Goal: Leave review/rating

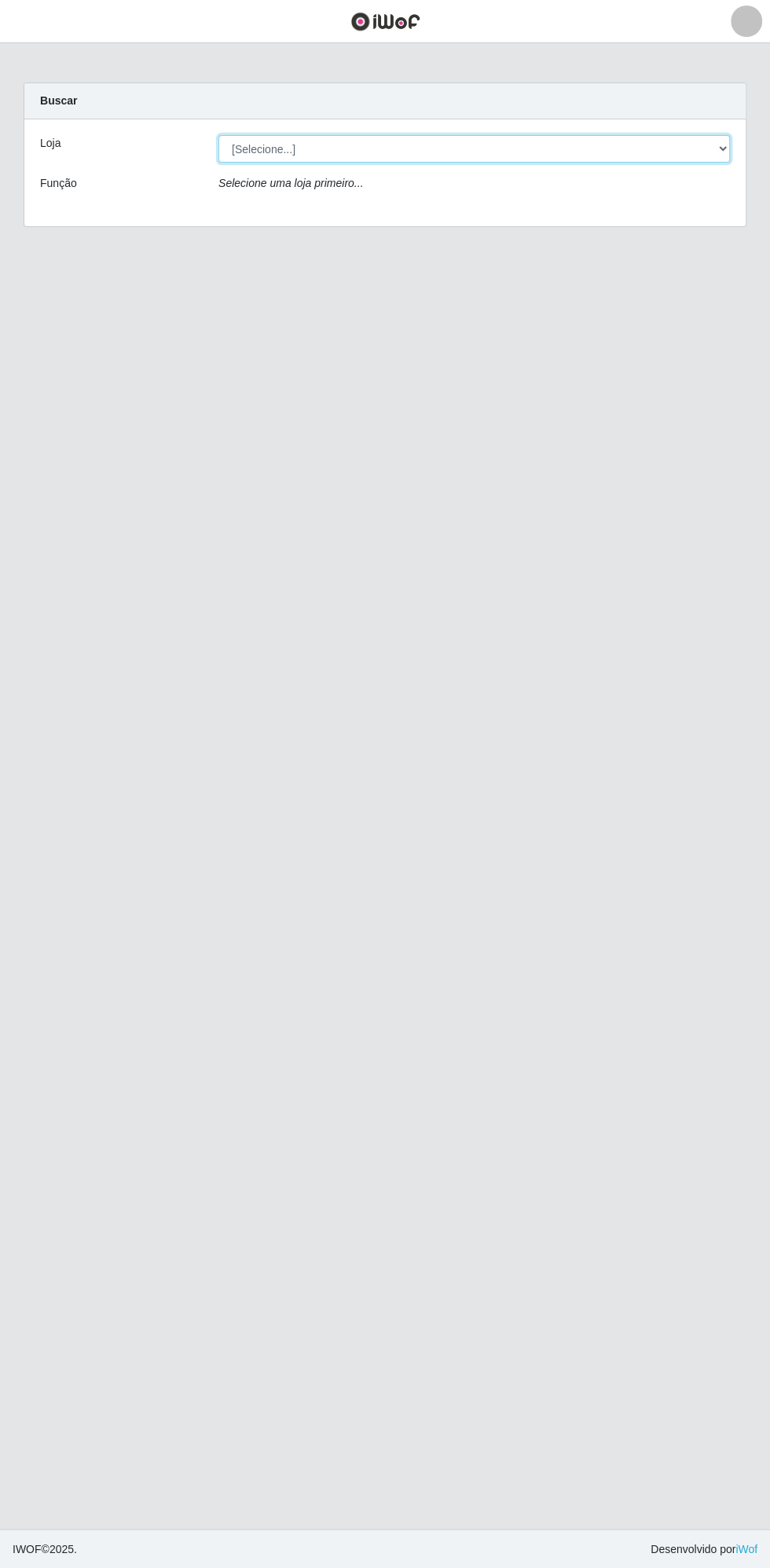
click at [371, 151] on select "[Selecione...] Extrabom - Loja 13 [GEOGRAPHIC_DATA]" at bounding box center [473, 149] width 511 height 28
select select "436"
click at [218, 135] on select "[Selecione...] Extrabom - Loja 13 [GEOGRAPHIC_DATA]" at bounding box center [473, 149] width 511 height 28
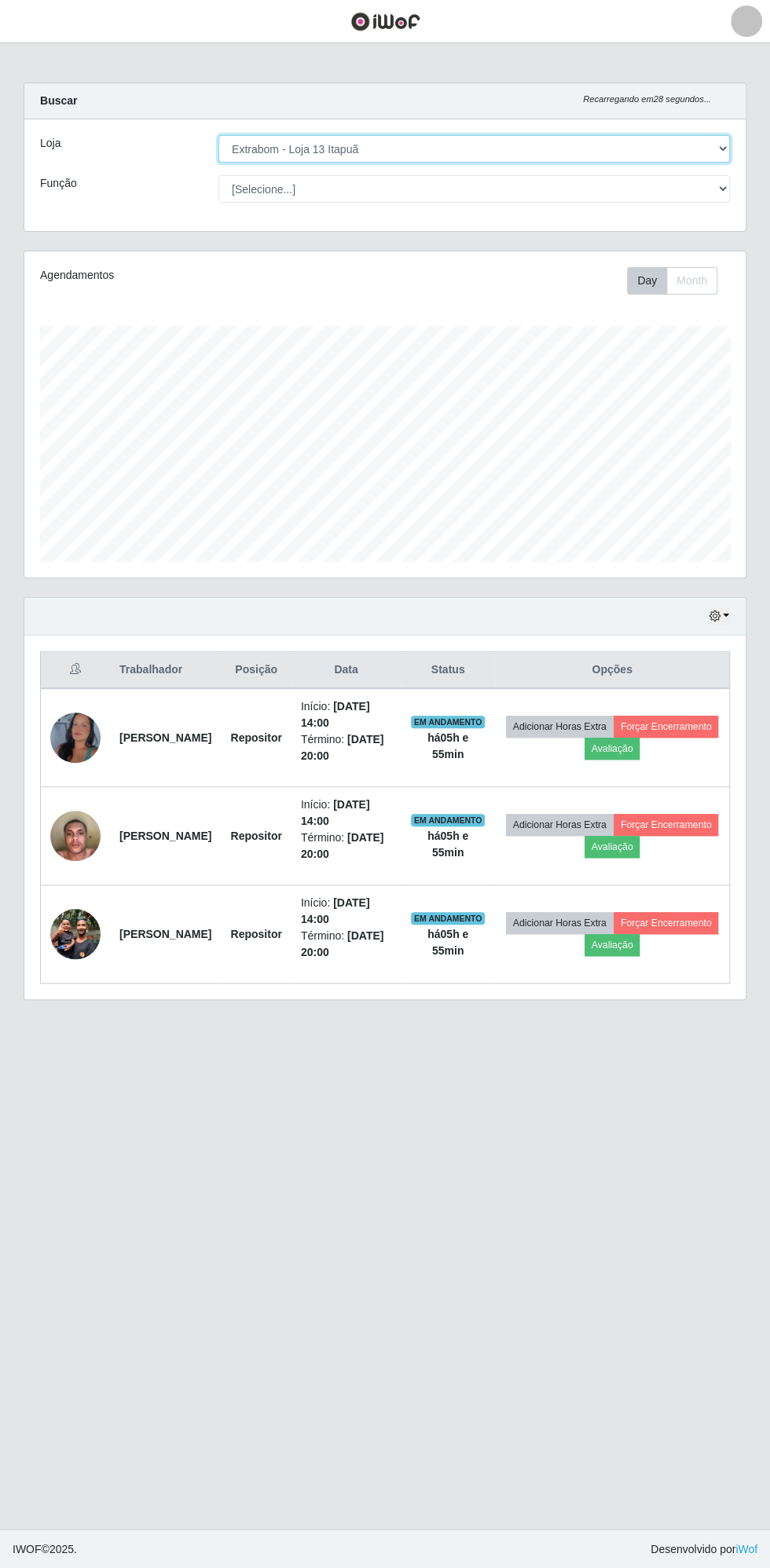
scroll to position [326, 721]
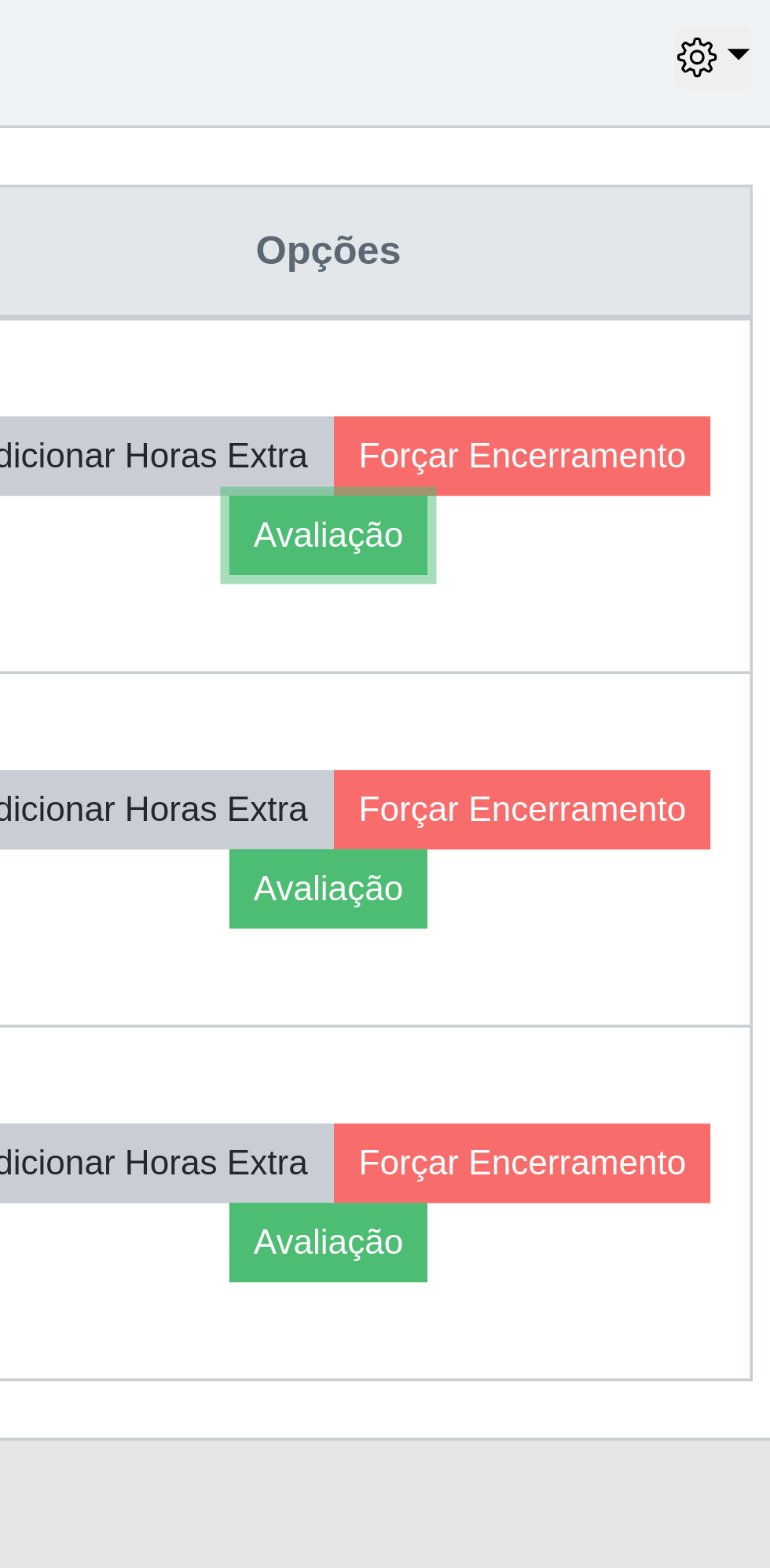
click at [640, 739] on button "Avaliação" at bounding box center [612, 749] width 56 height 22
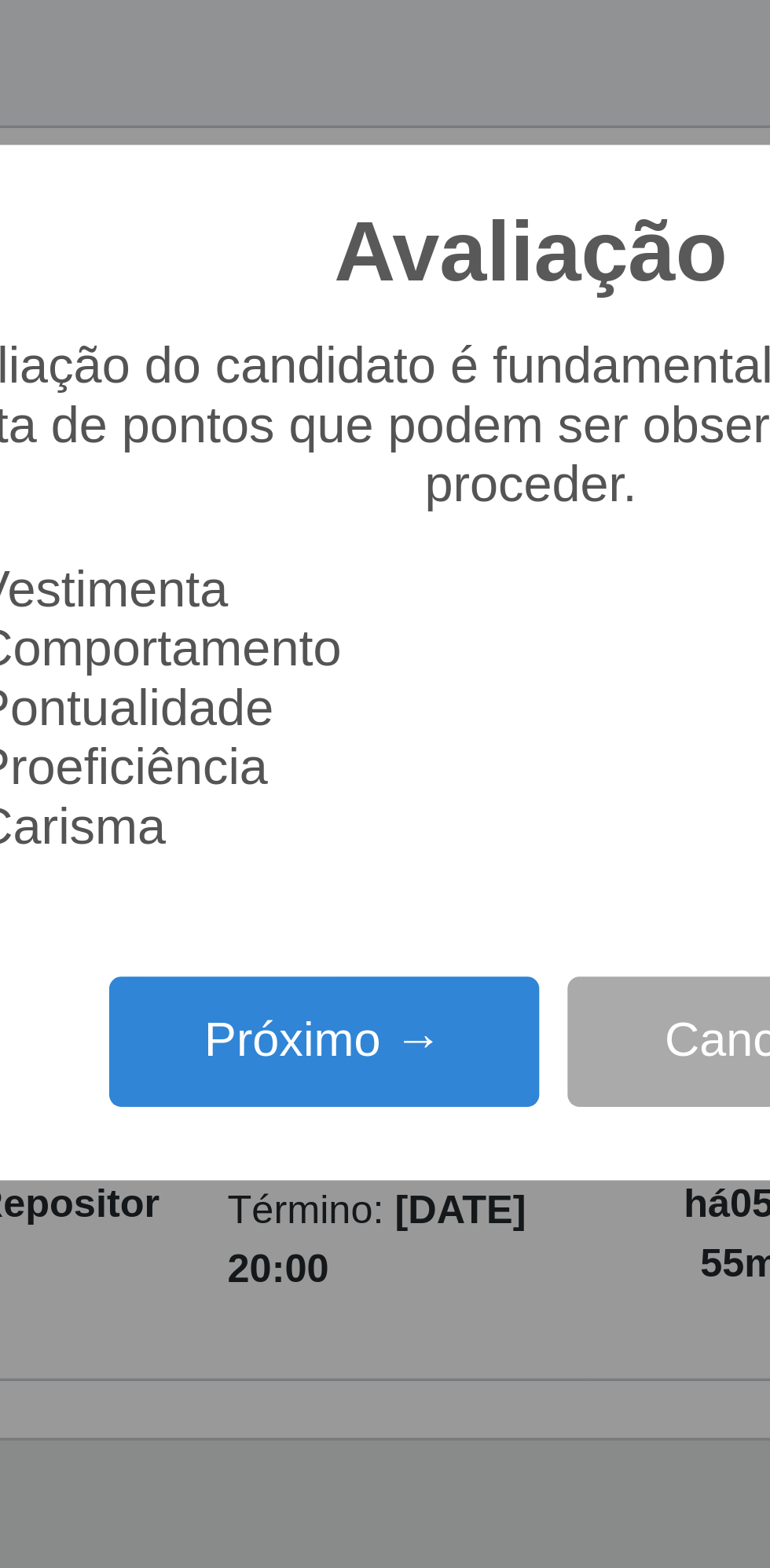
click at [321, 884] on button "Próximo →" at bounding box center [327, 890] width 120 height 37
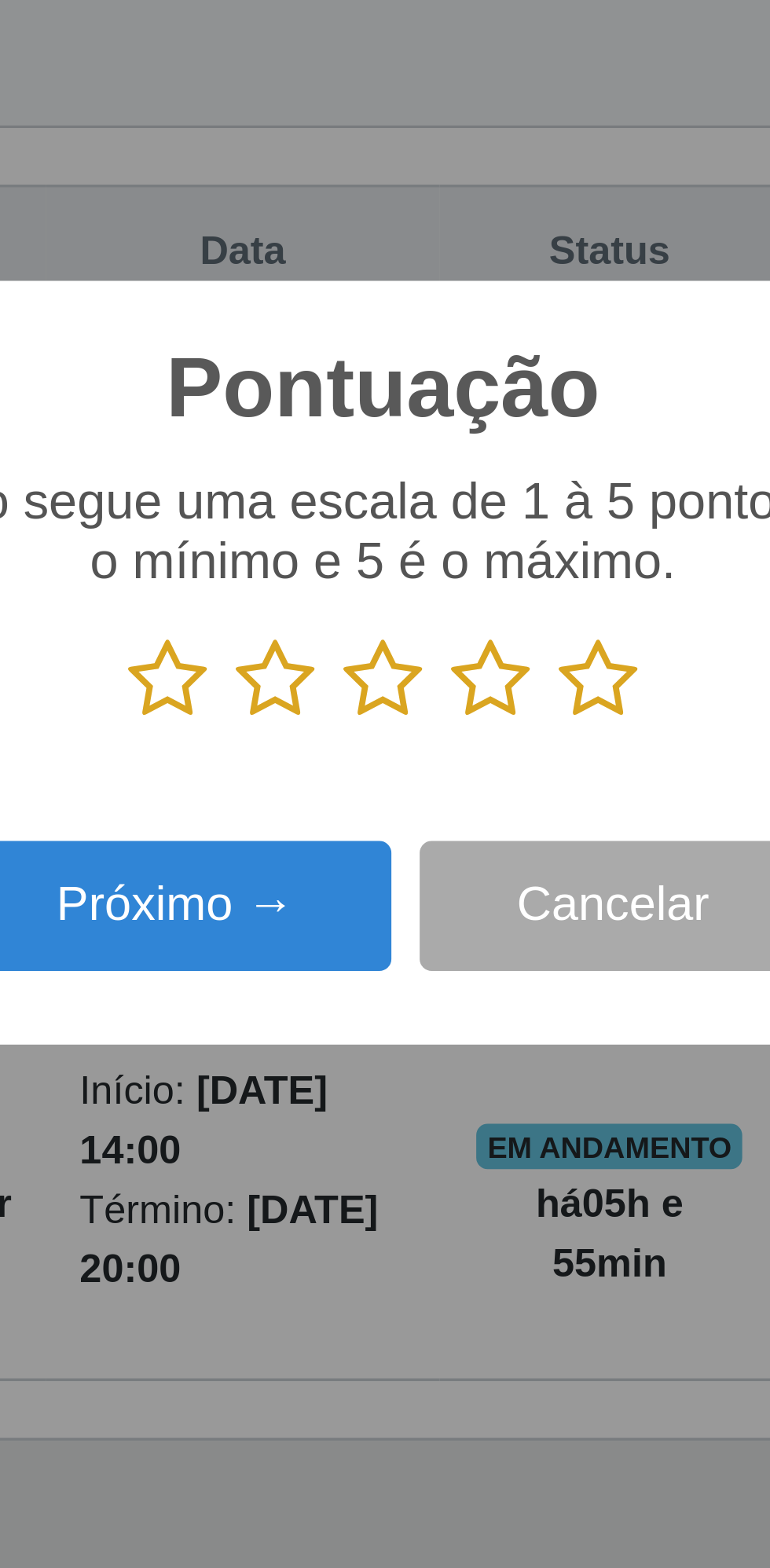
click at [441, 790] on icon at bounding box center [444, 788] width 22 height 23
click at [433, 801] on input "radio" at bounding box center [433, 801] width 0 height 0
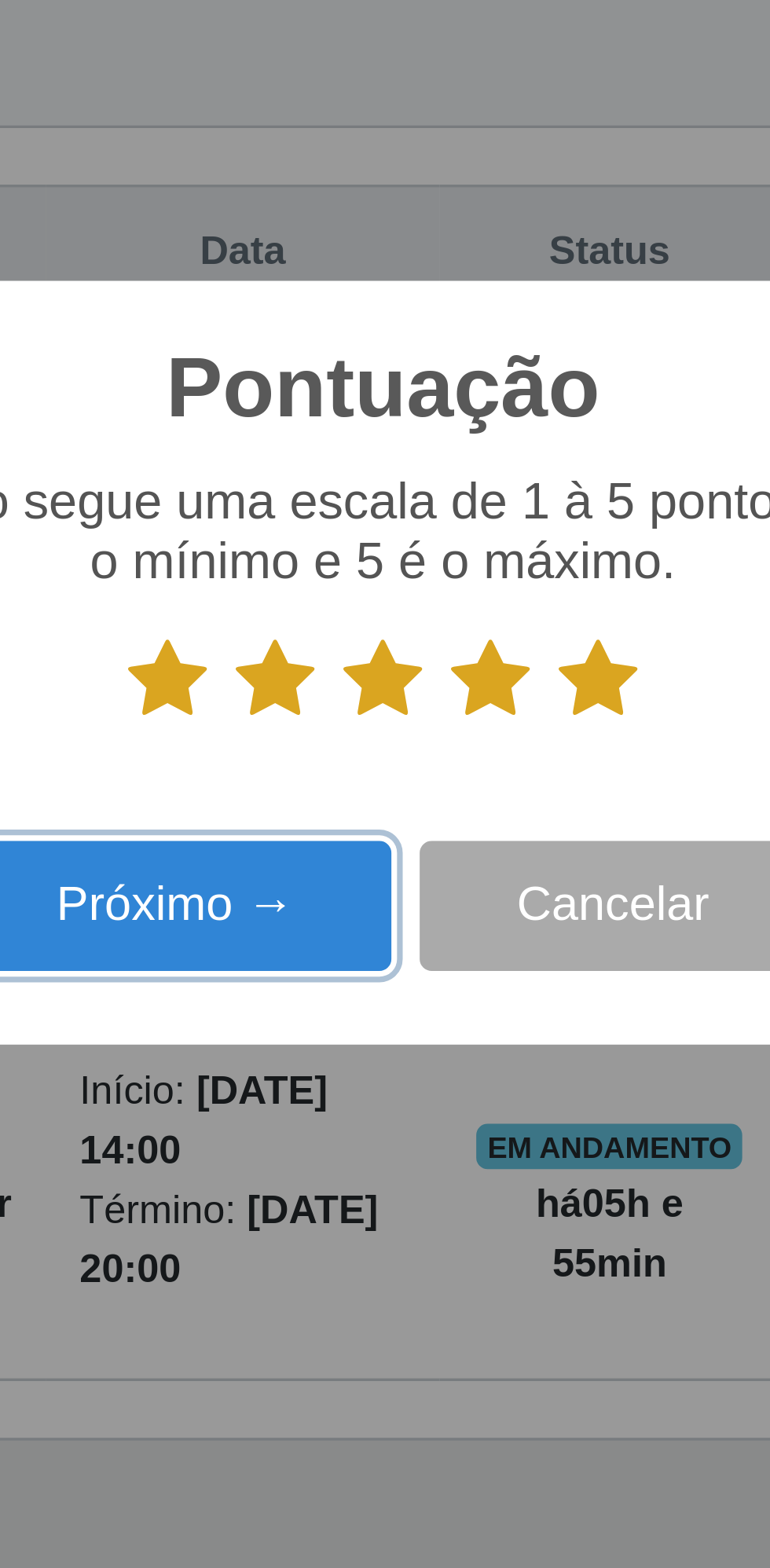
click at [332, 847] on button "Próximo →" at bounding box center [327, 852] width 120 height 37
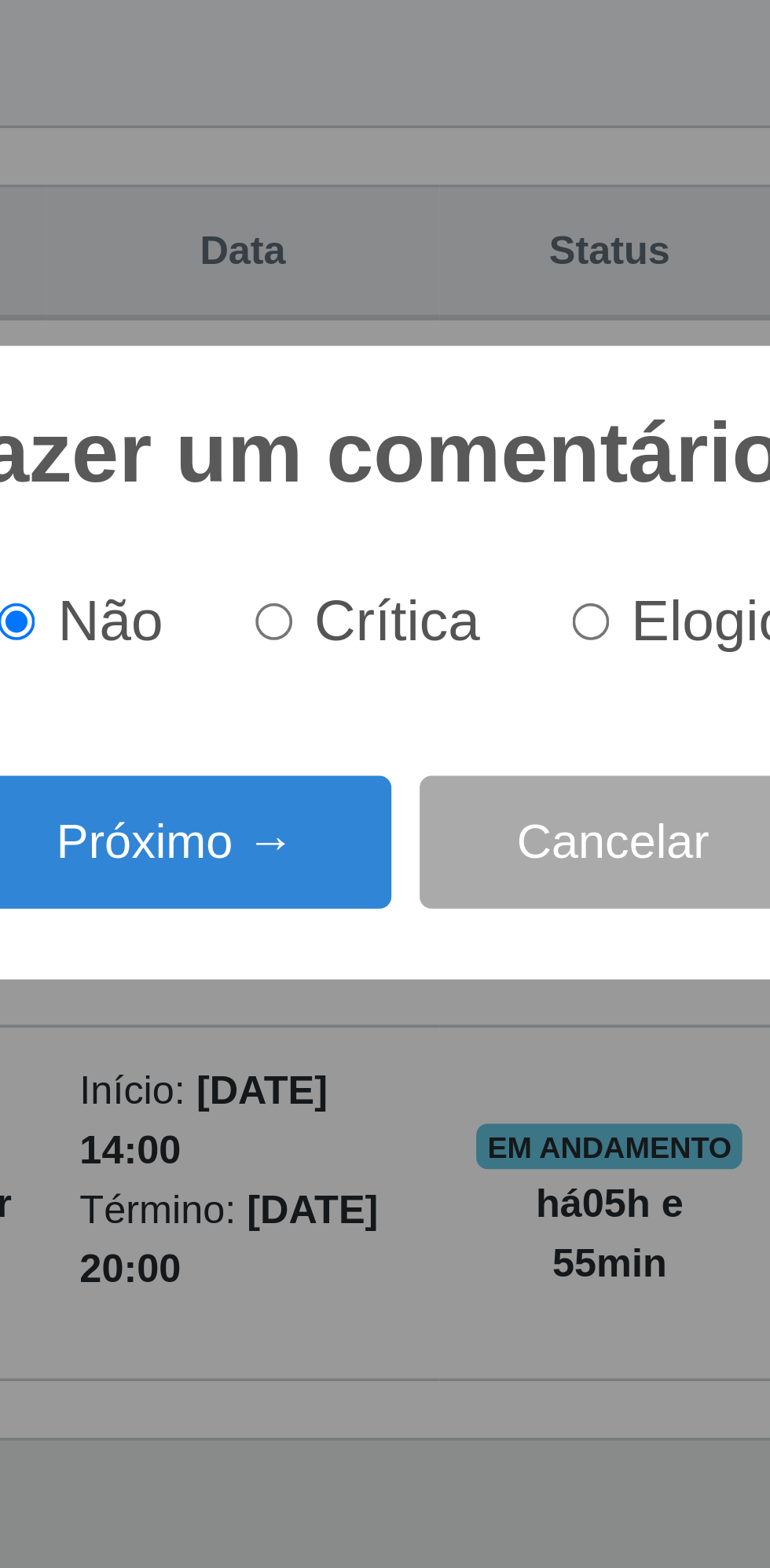
click at [334, 832] on button "Próximo →" at bounding box center [327, 834] width 120 height 37
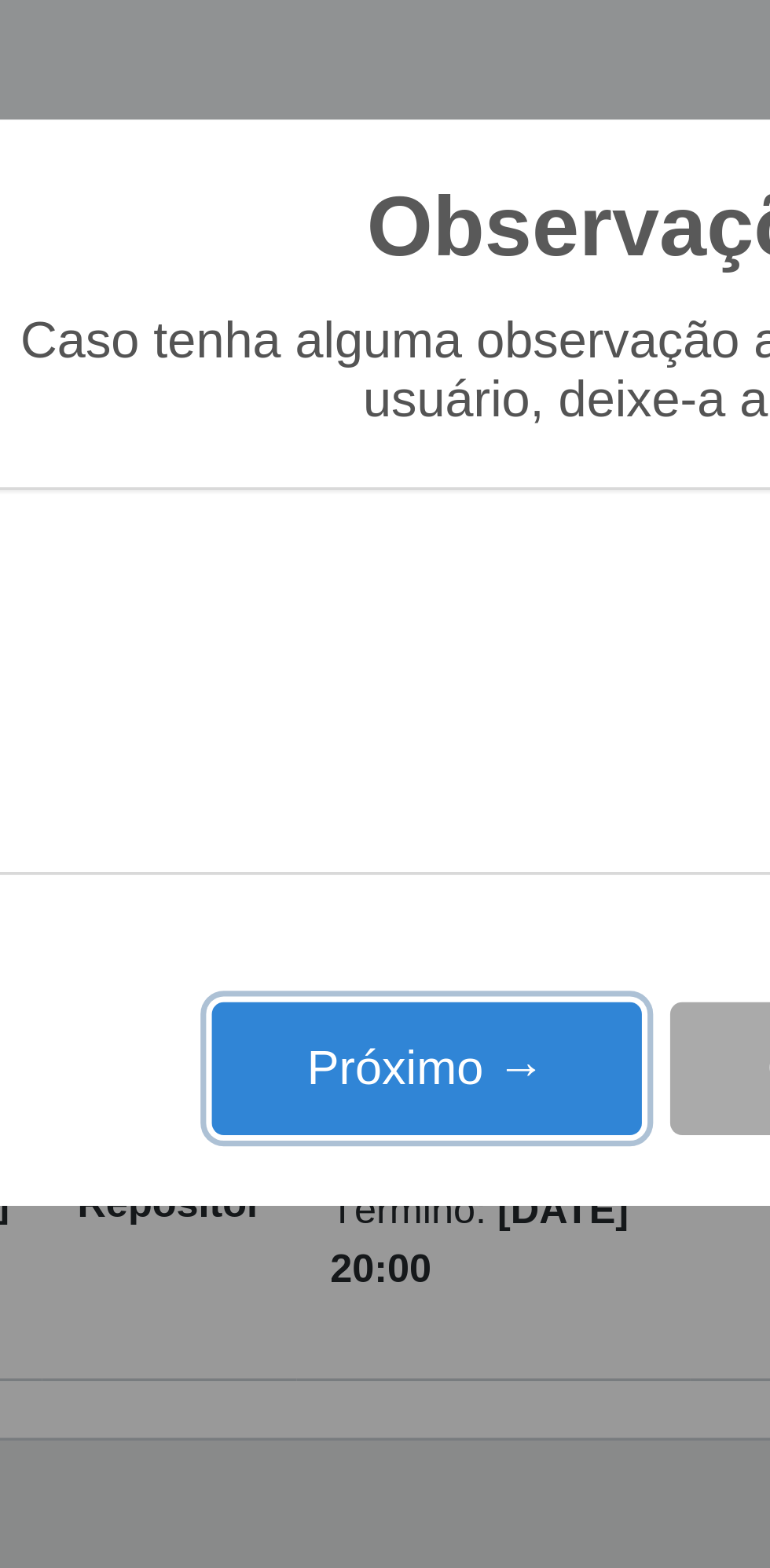
click at [334, 899] on button "Próximo →" at bounding box center [327, 897] width 120 height 37
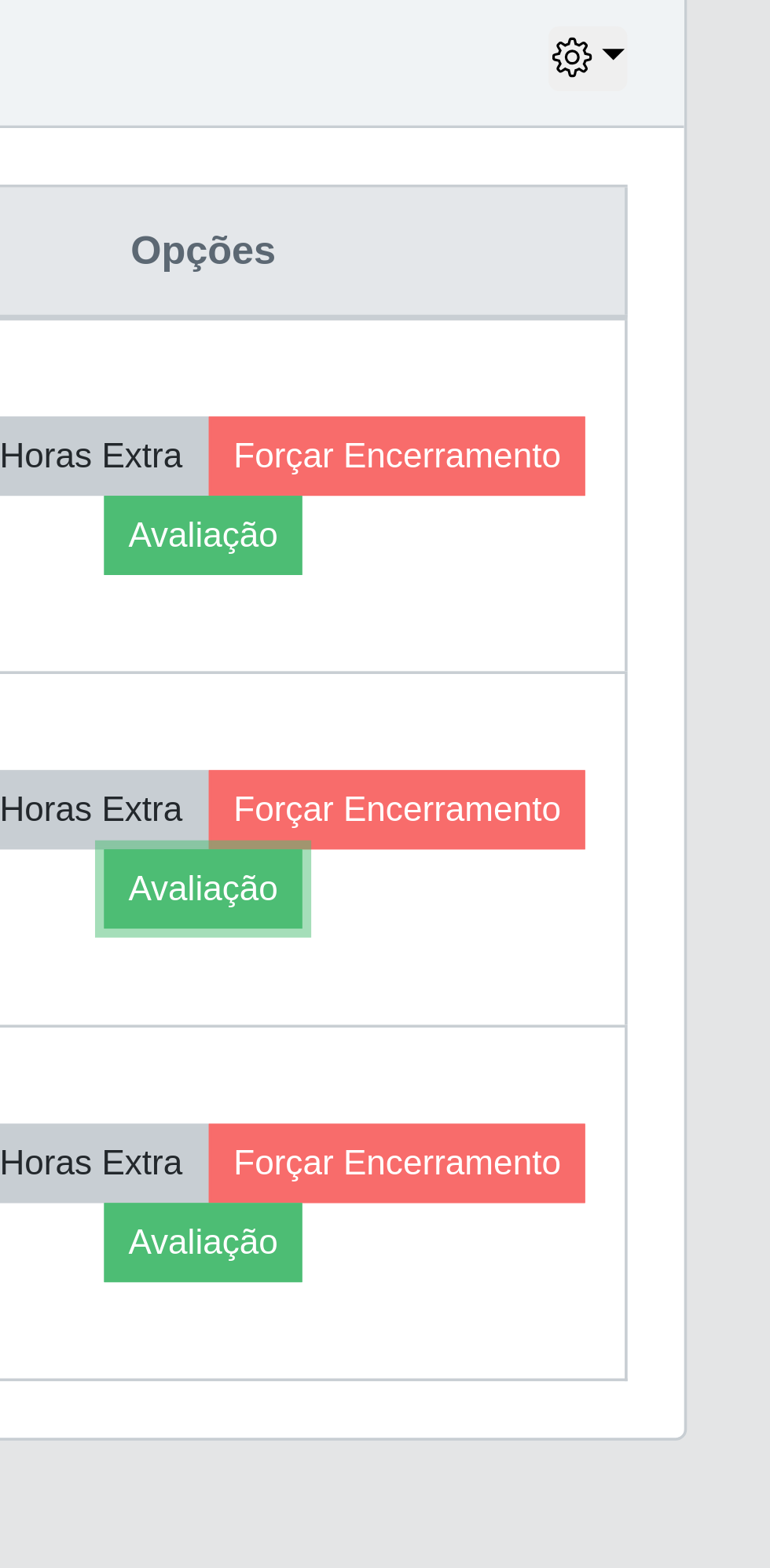
click at [640, 837] on button "Avaliação" at bounding box center [612, 847] width 56 height 22
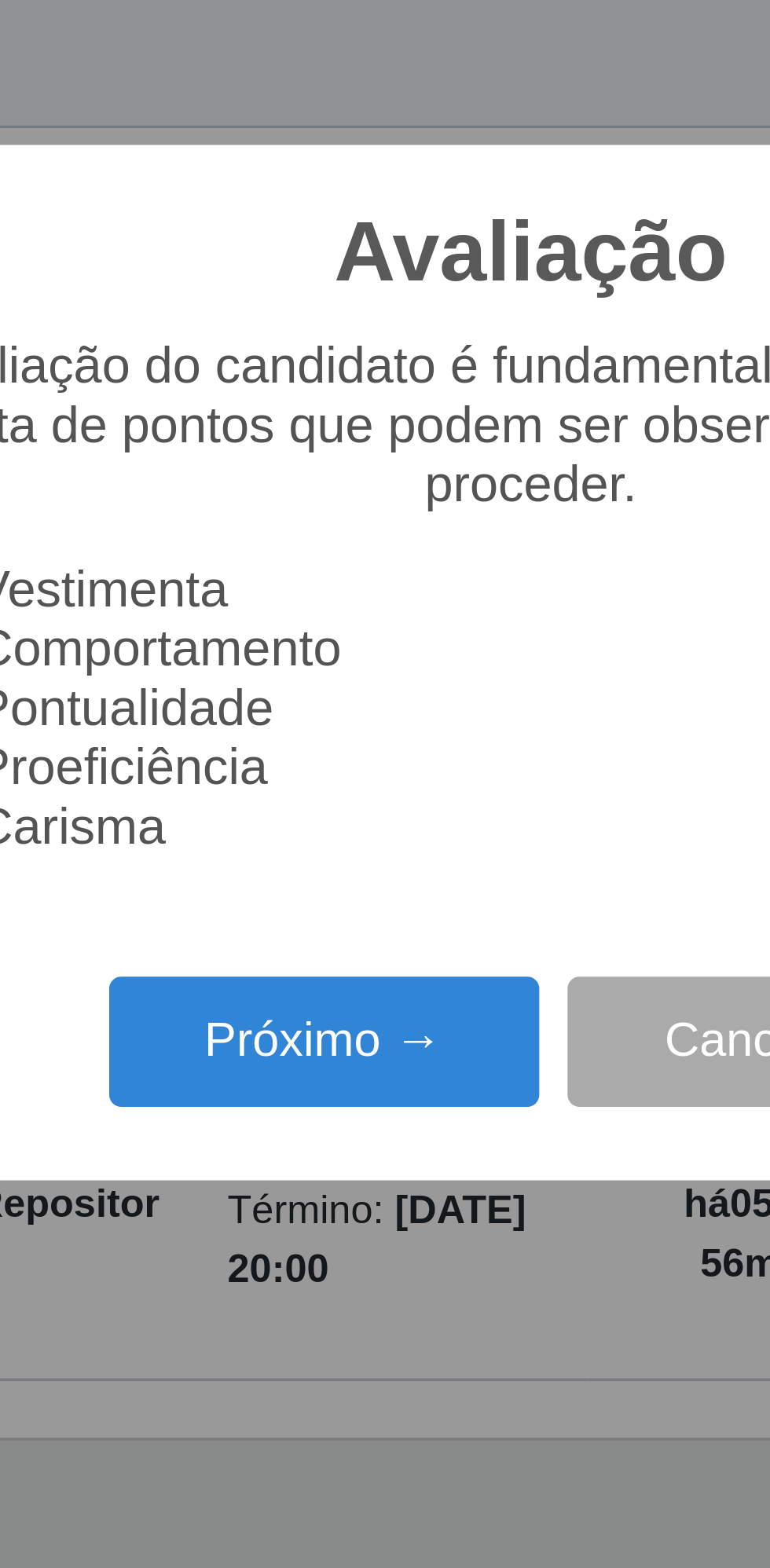
click at [318, 892] on button "Próximo →" at bounding box center [327, 890] width 120 height 37
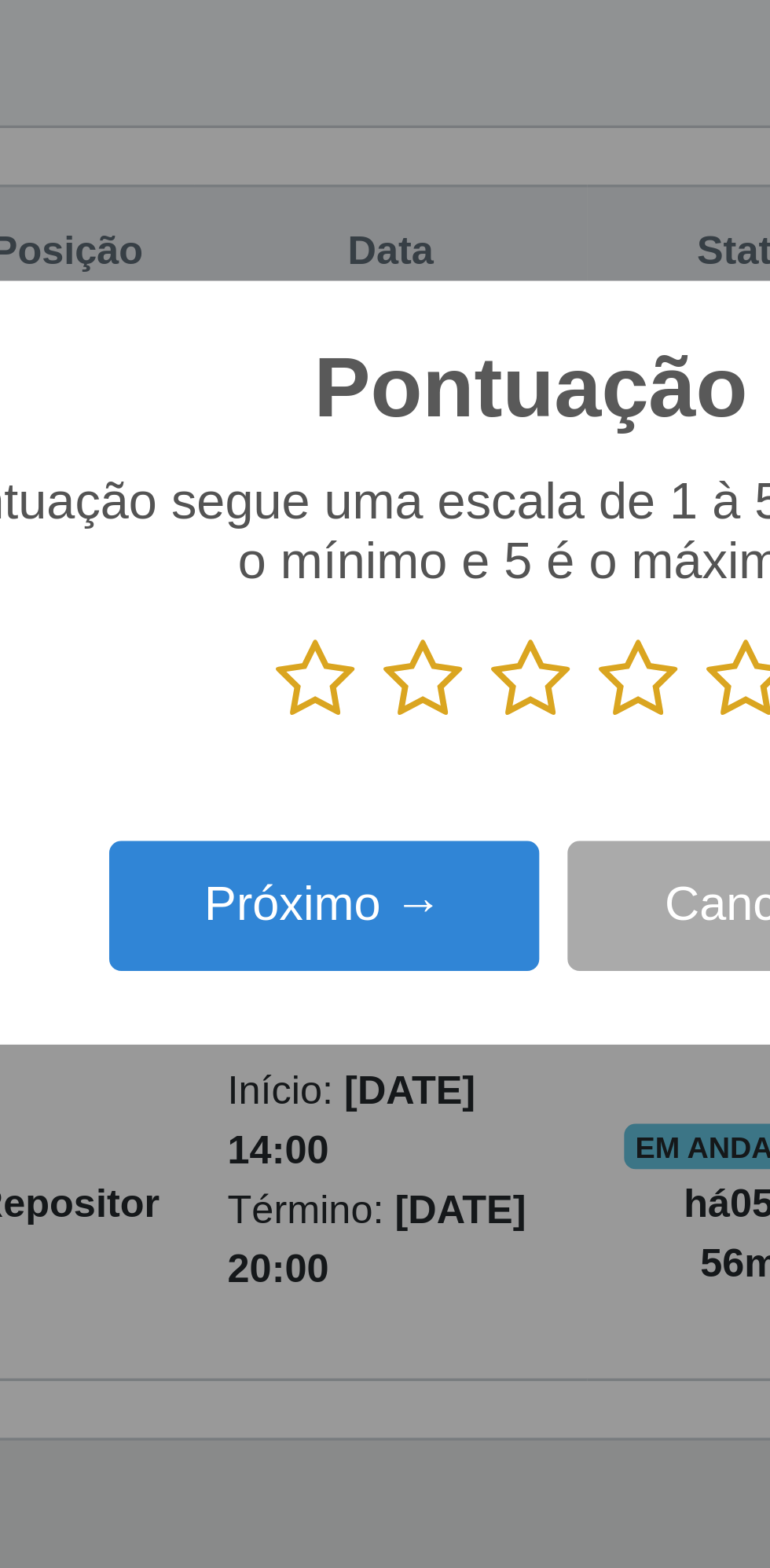
click at [440, 787] on icon at bounding box center [444, 788] width 22 height 23
click at [433, 801] on input "radio" at bounding box center [433, 801] width 0 height 0
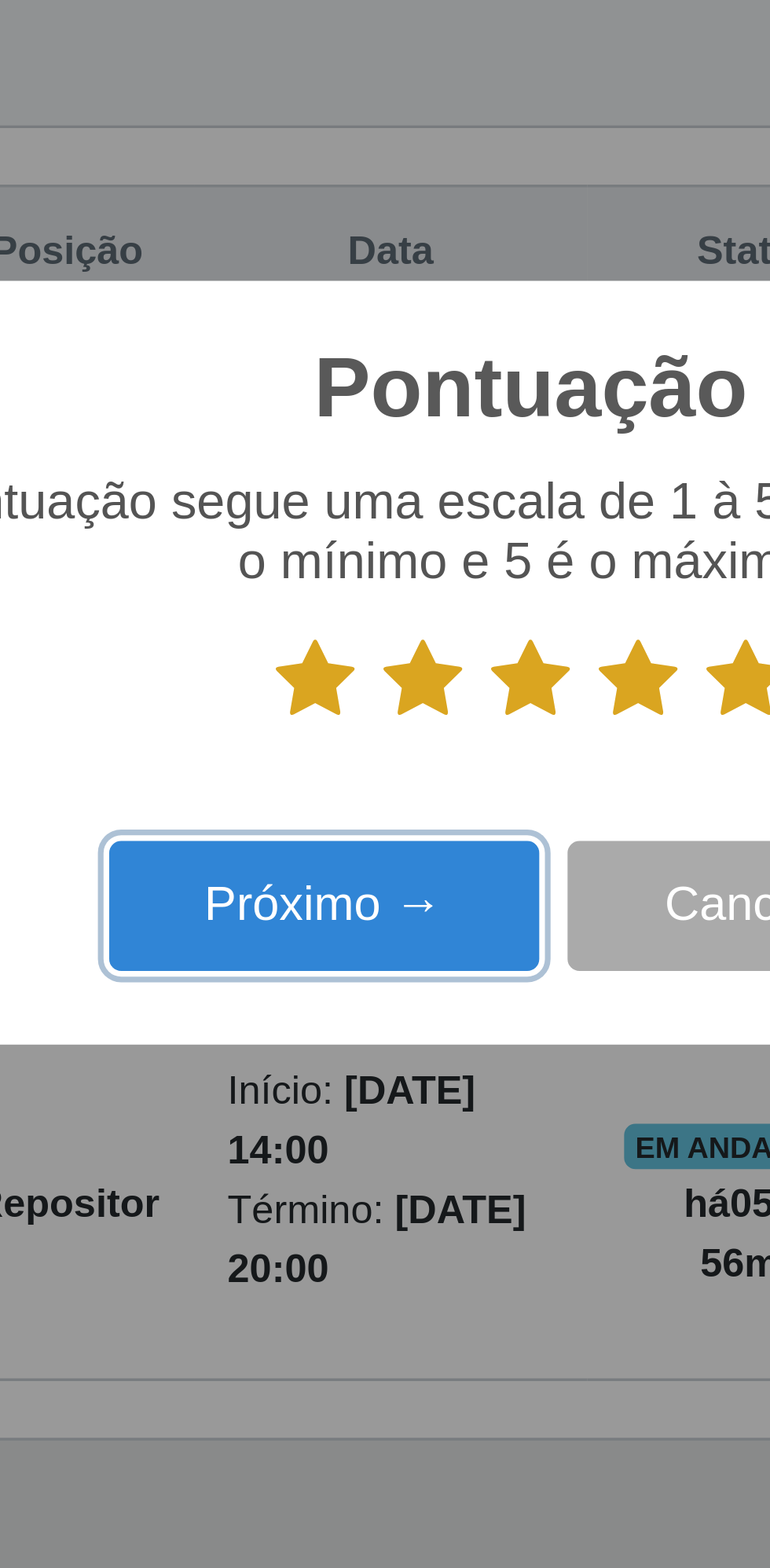
click at [316, 848] on button "Próximo →" at bounding box center [327, 852] width 120 height 37
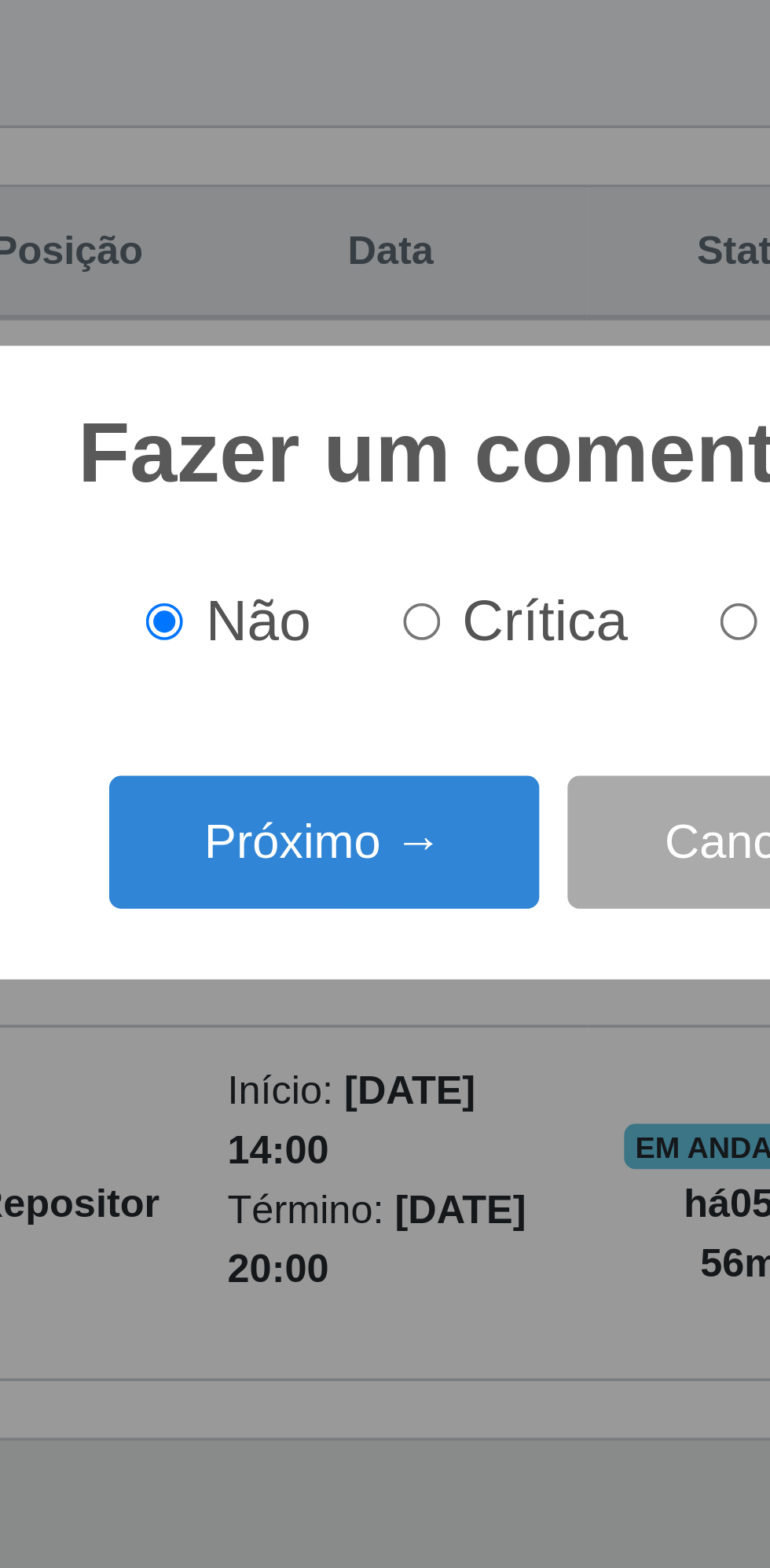
click at [311, 836] on button "Próximo →" at bounding box center [327, 834] width 120 height 37
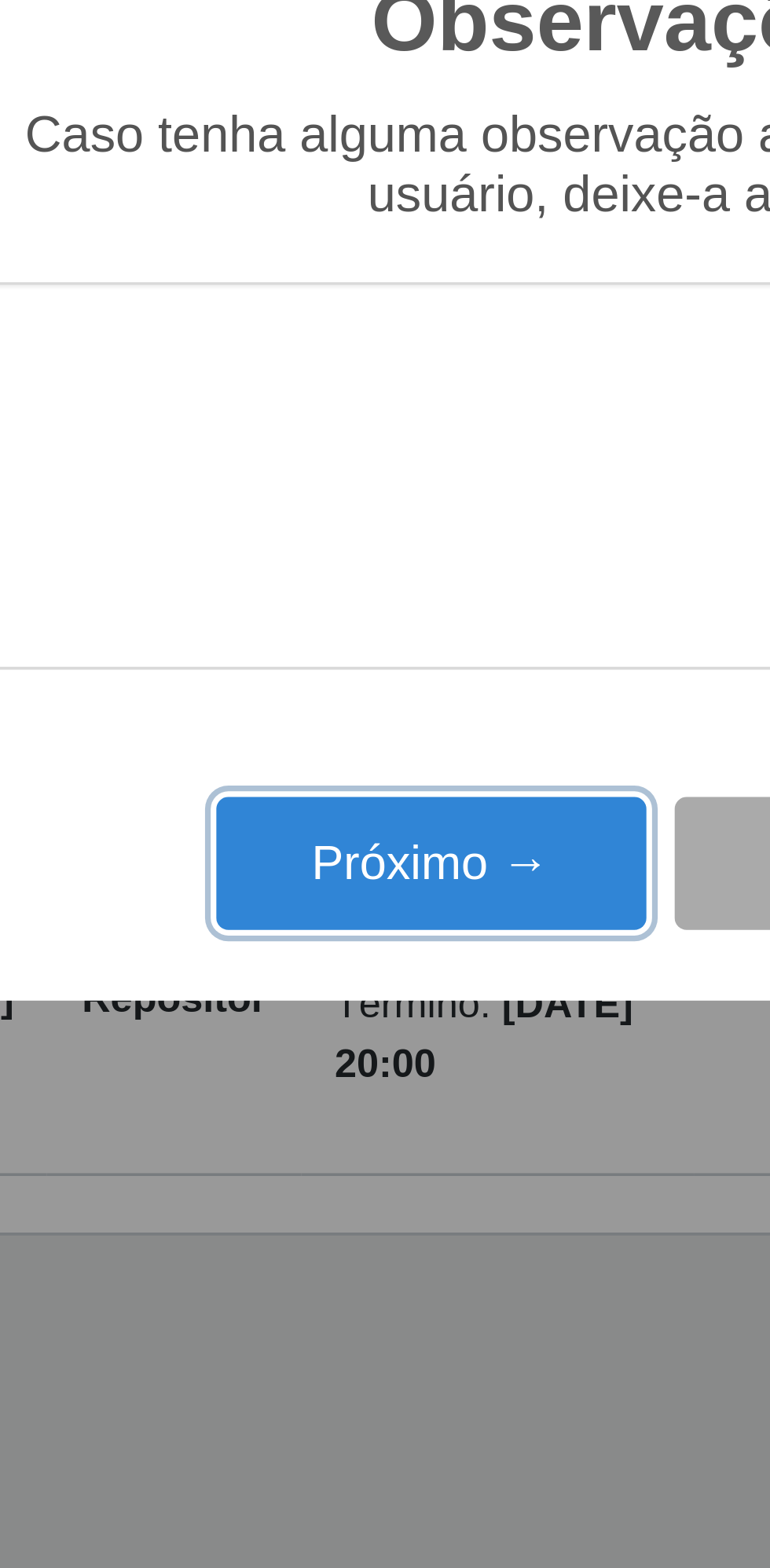
click at [304, 892] on button "Próximo →" at bounding box center [327, 897] width 120 height 37
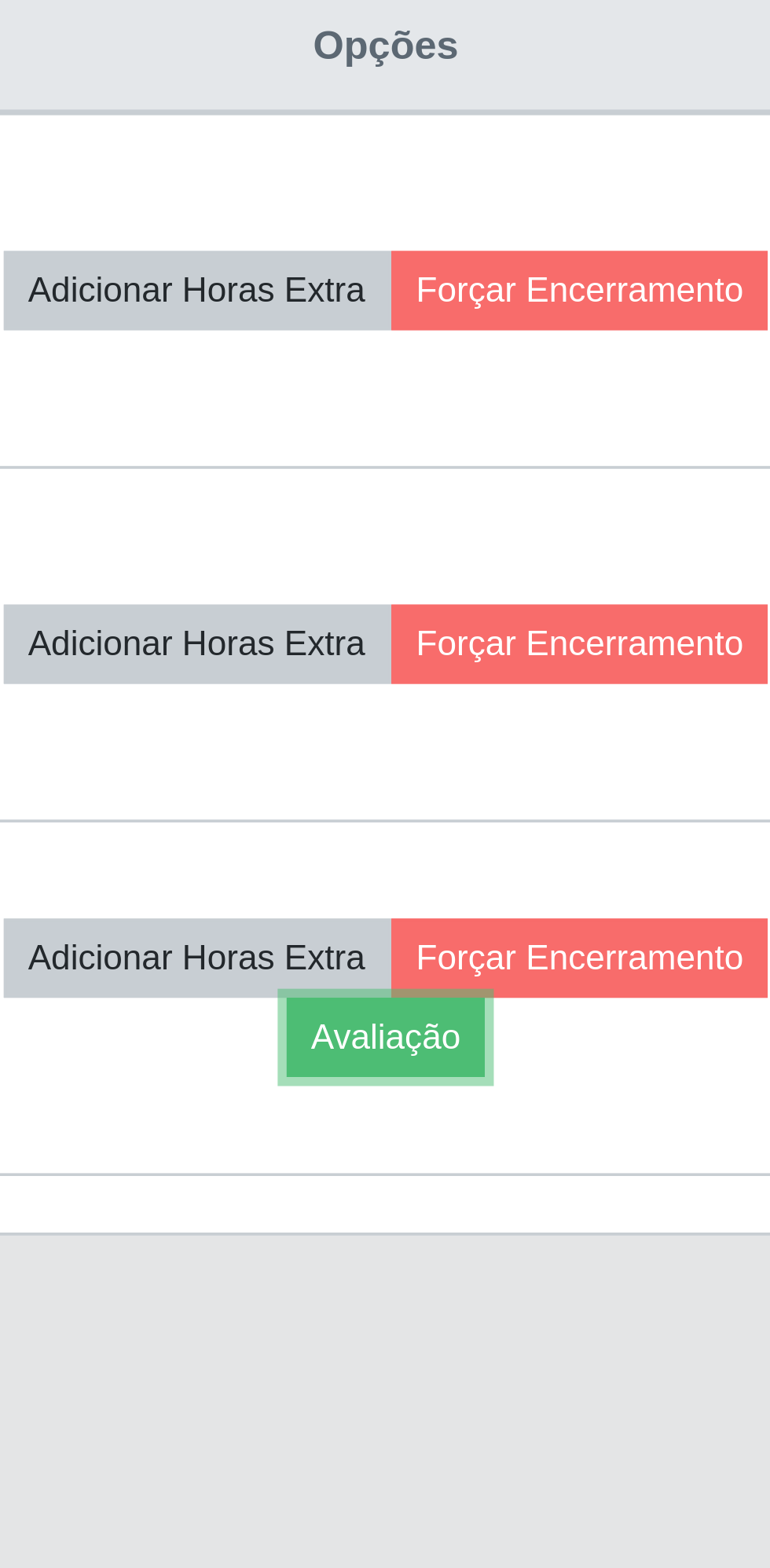
click at [640, 938] on button "Avaliação" at bounding box center [612, 945] width 56 height 22
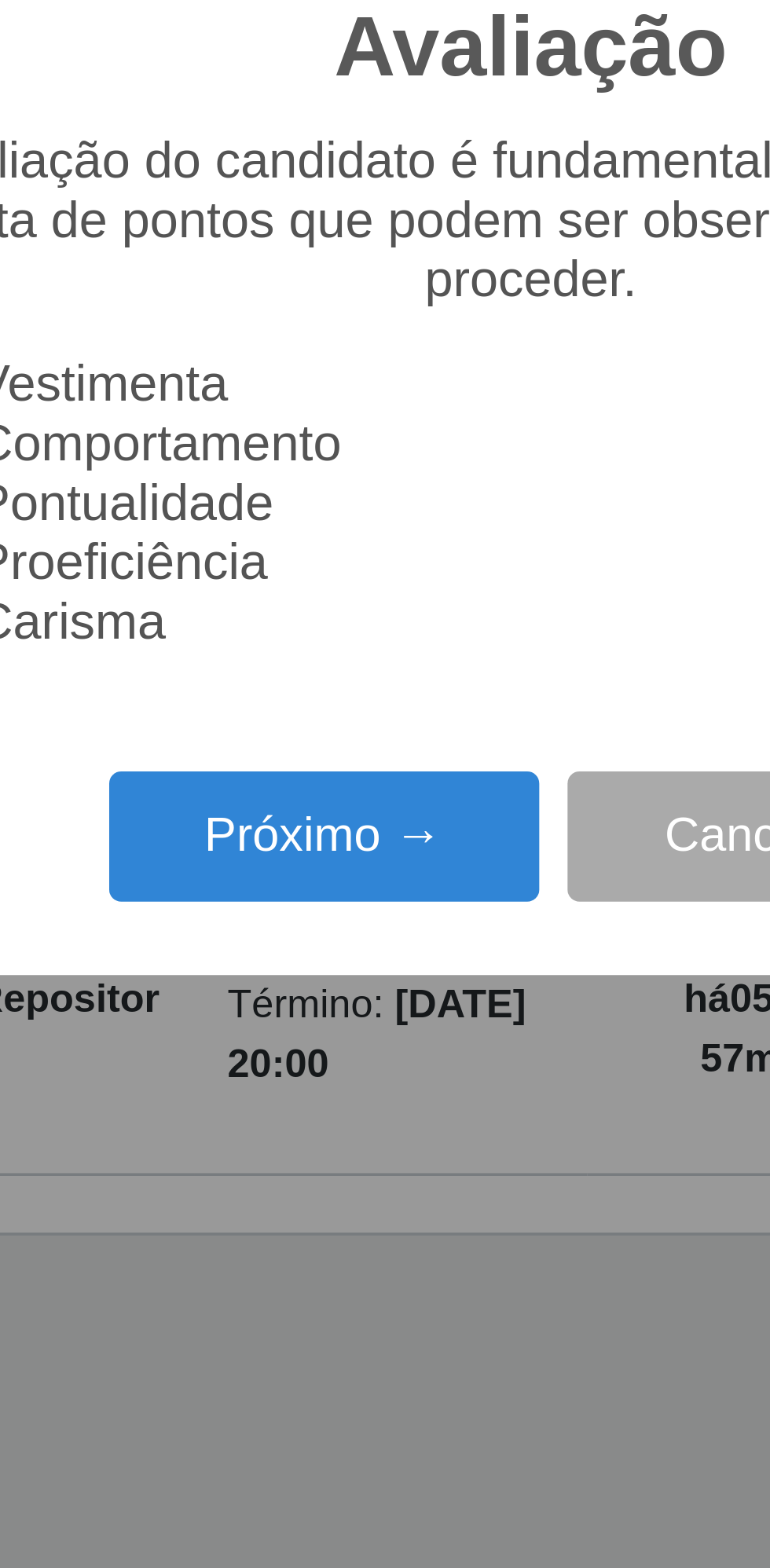
click at [311, 880] on button "Próximo →" at bounding box center [327, 890] width 120 height 37
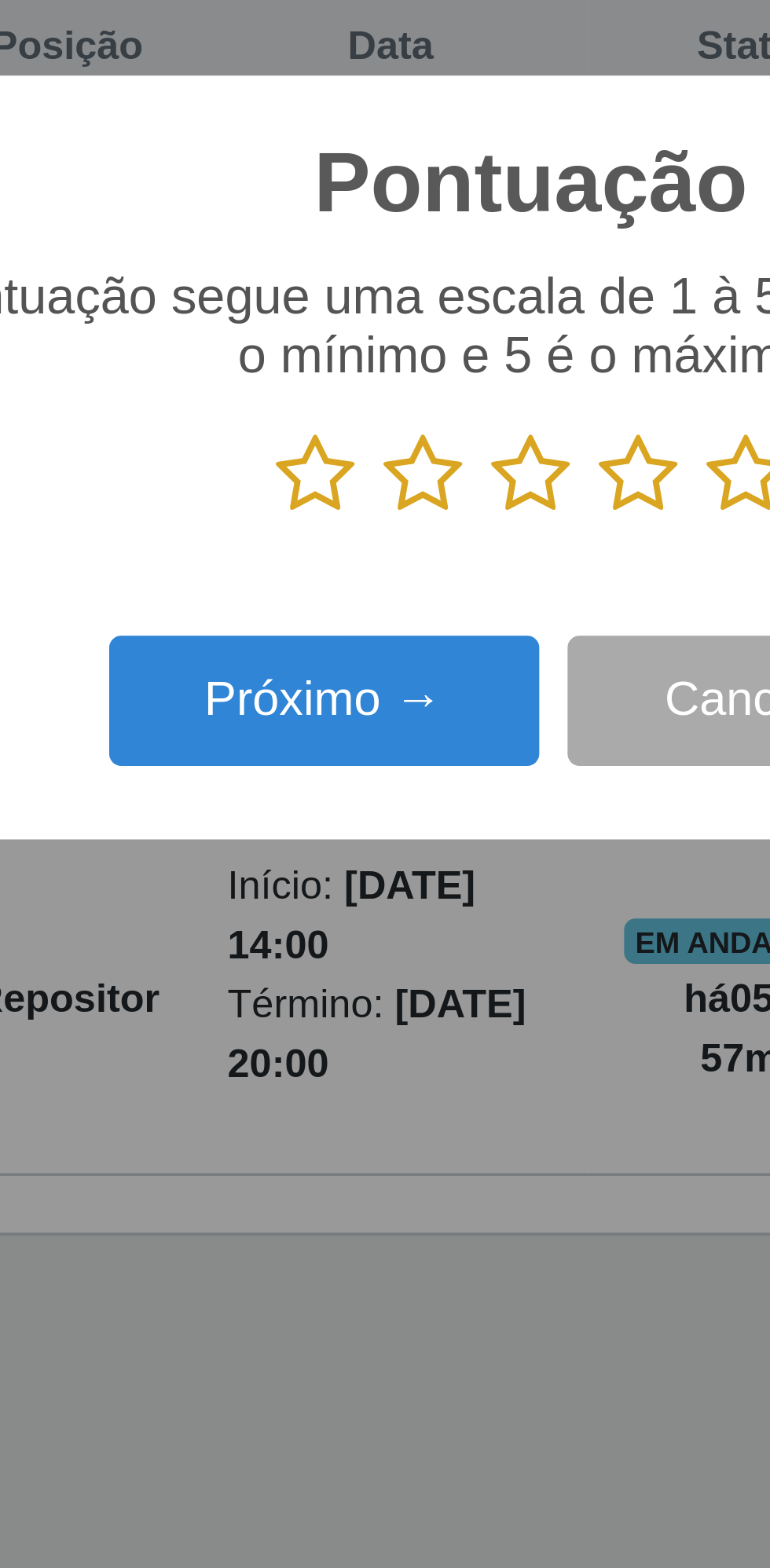
click at [444, 791] on icon at bounding box center [444, 788] width 22 height 23
click at [433, 801] on input "radio" at bounding box center [433, 801] width 0 height 0
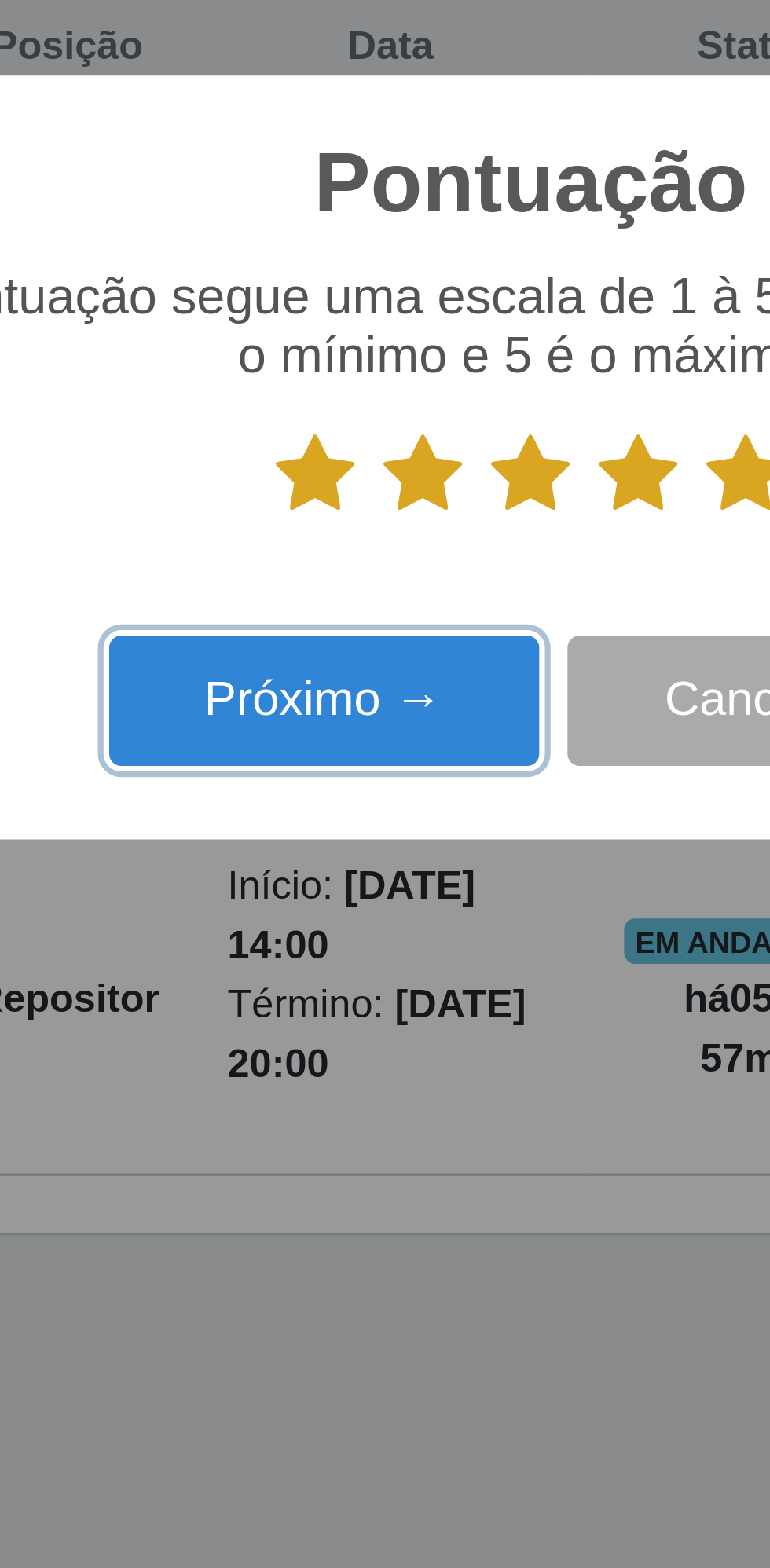
click at [341, 847] on button "Próximo →" at bounding box center [327, 852] width 120 height 37
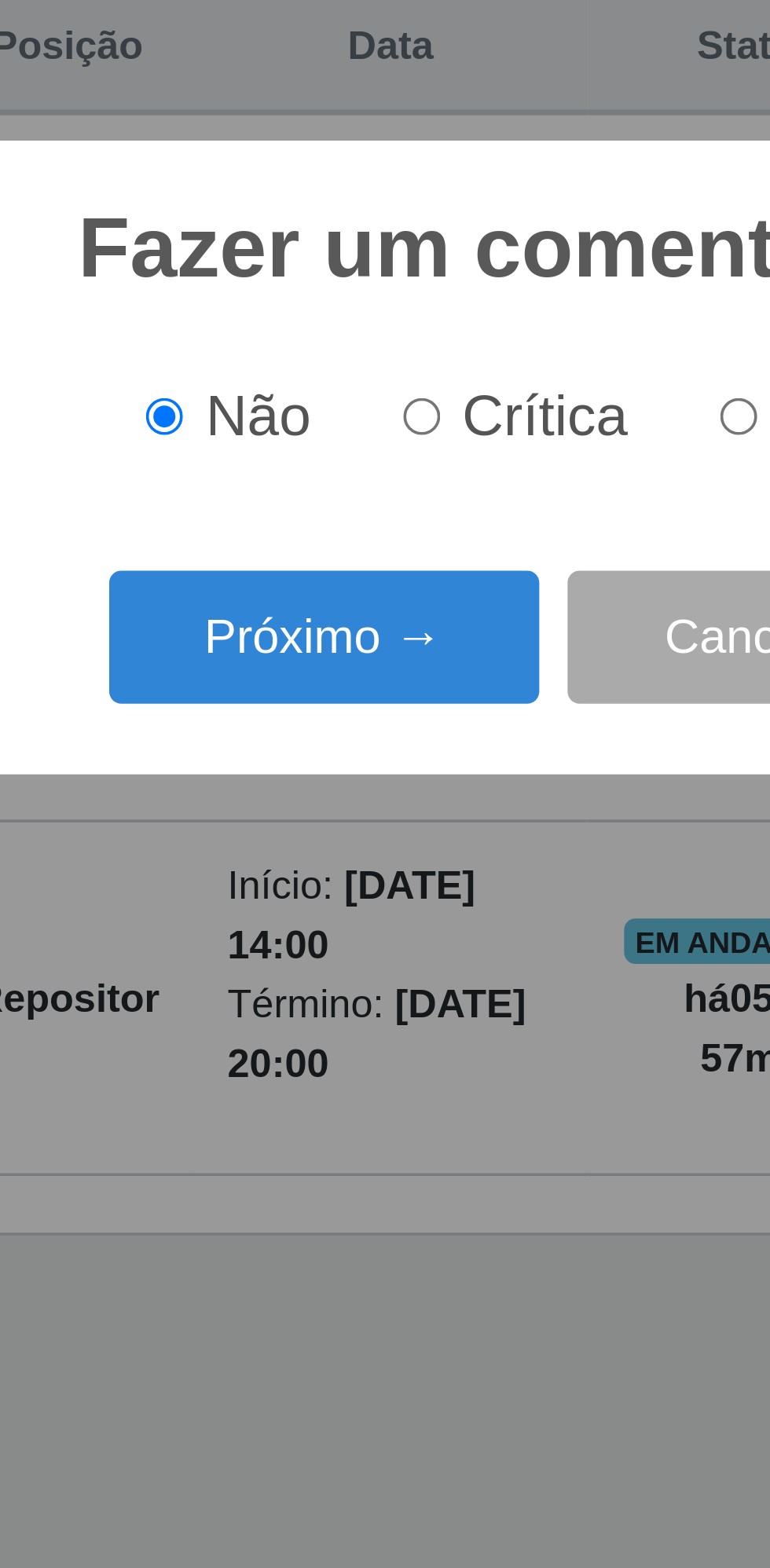
click at [322, 838] on button "Próximo →" at bounding box center [327, 834] width 120 height 37
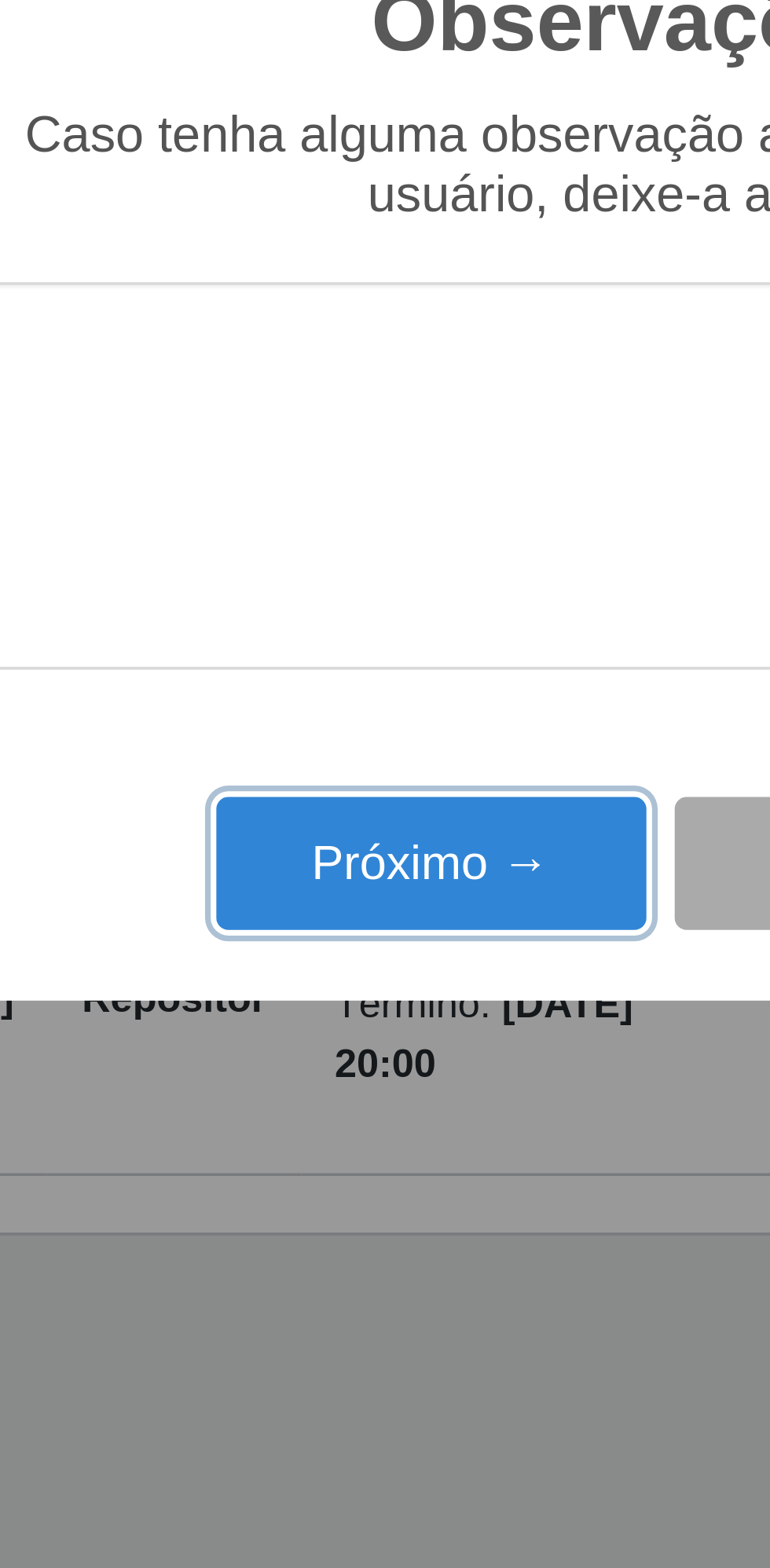
click at [319, 895] on button "Próximo →" at bounding box center [327, 897] width 120 height 37
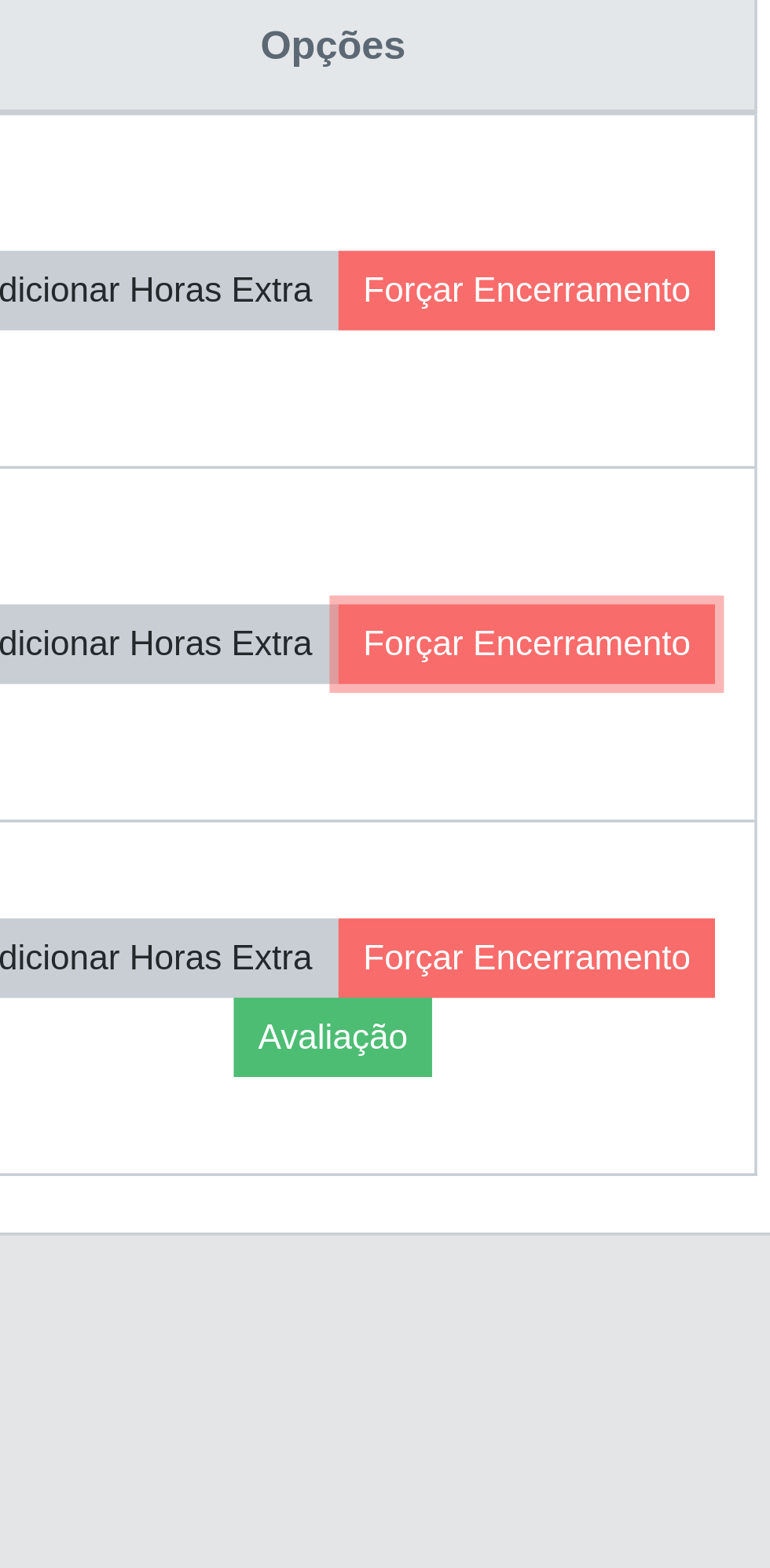
click at [624, 843] on button "Forçar Encerramento" at bounding box center [665, 836] width 105 height 22
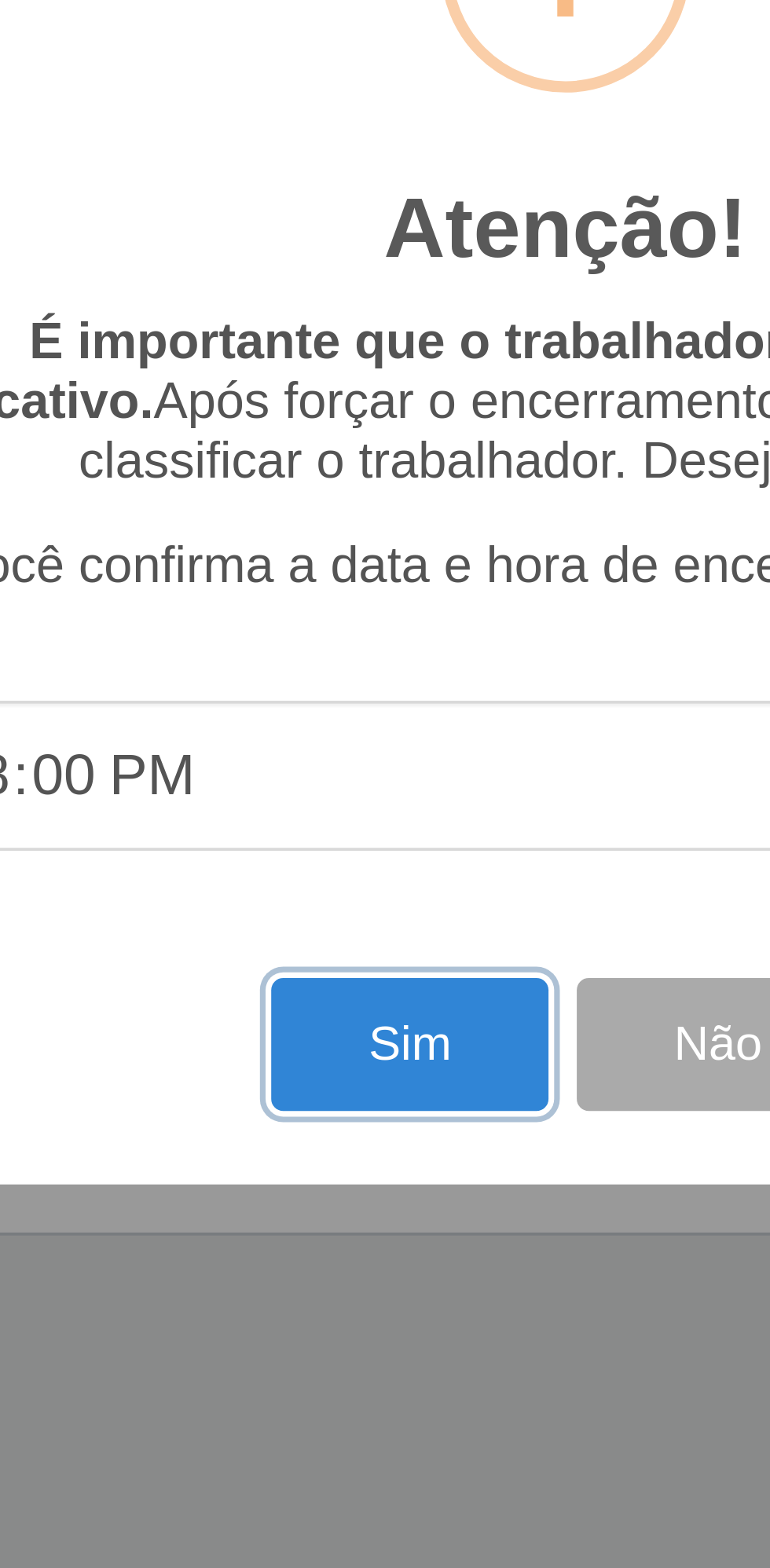
click at [346, 953] on button "Sim" at bounding box center [341, 947] width 76 height 37
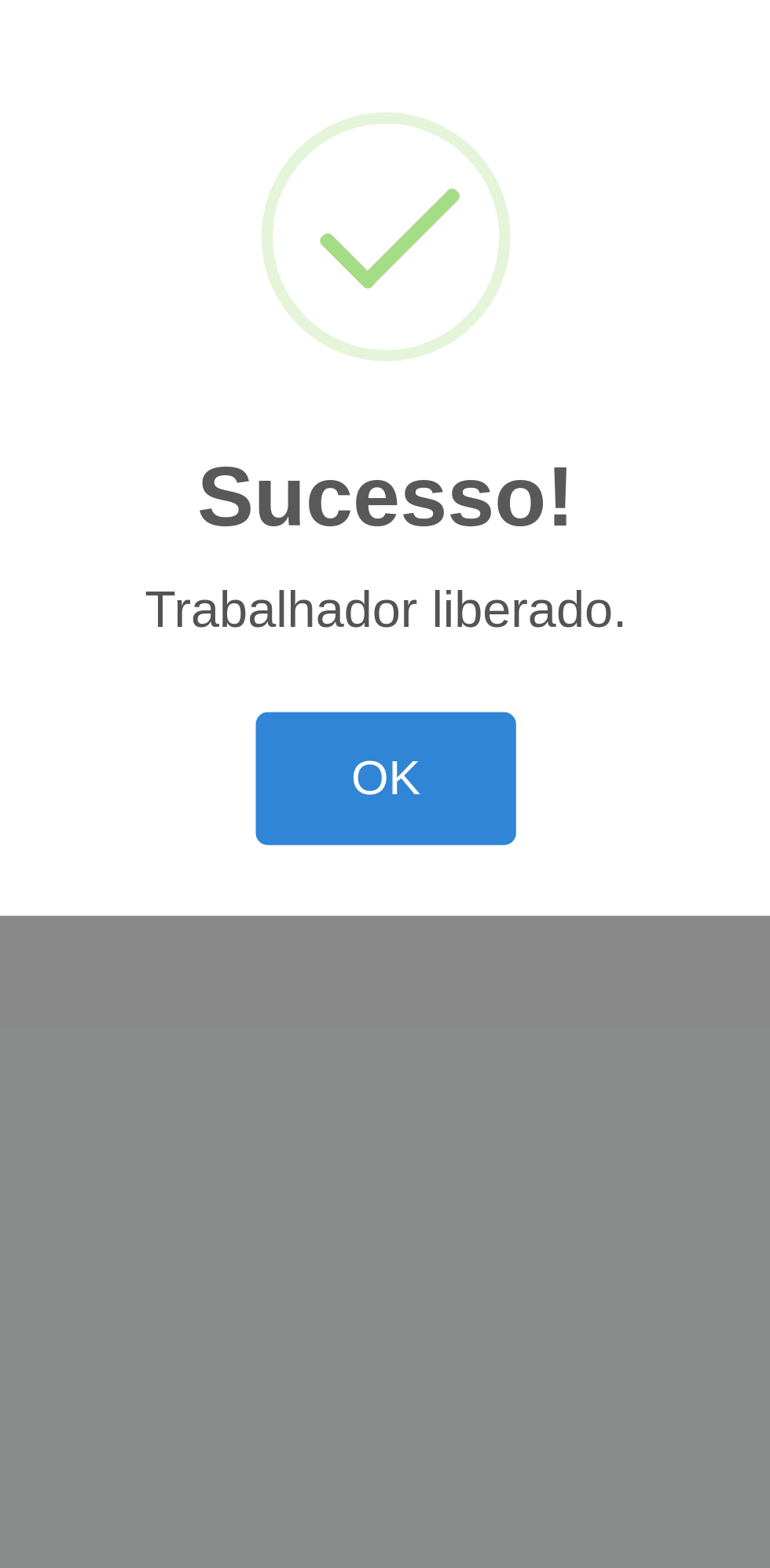
click at [394, 879] on button "OK" at bounding box center [385, 873] width 73 height 37
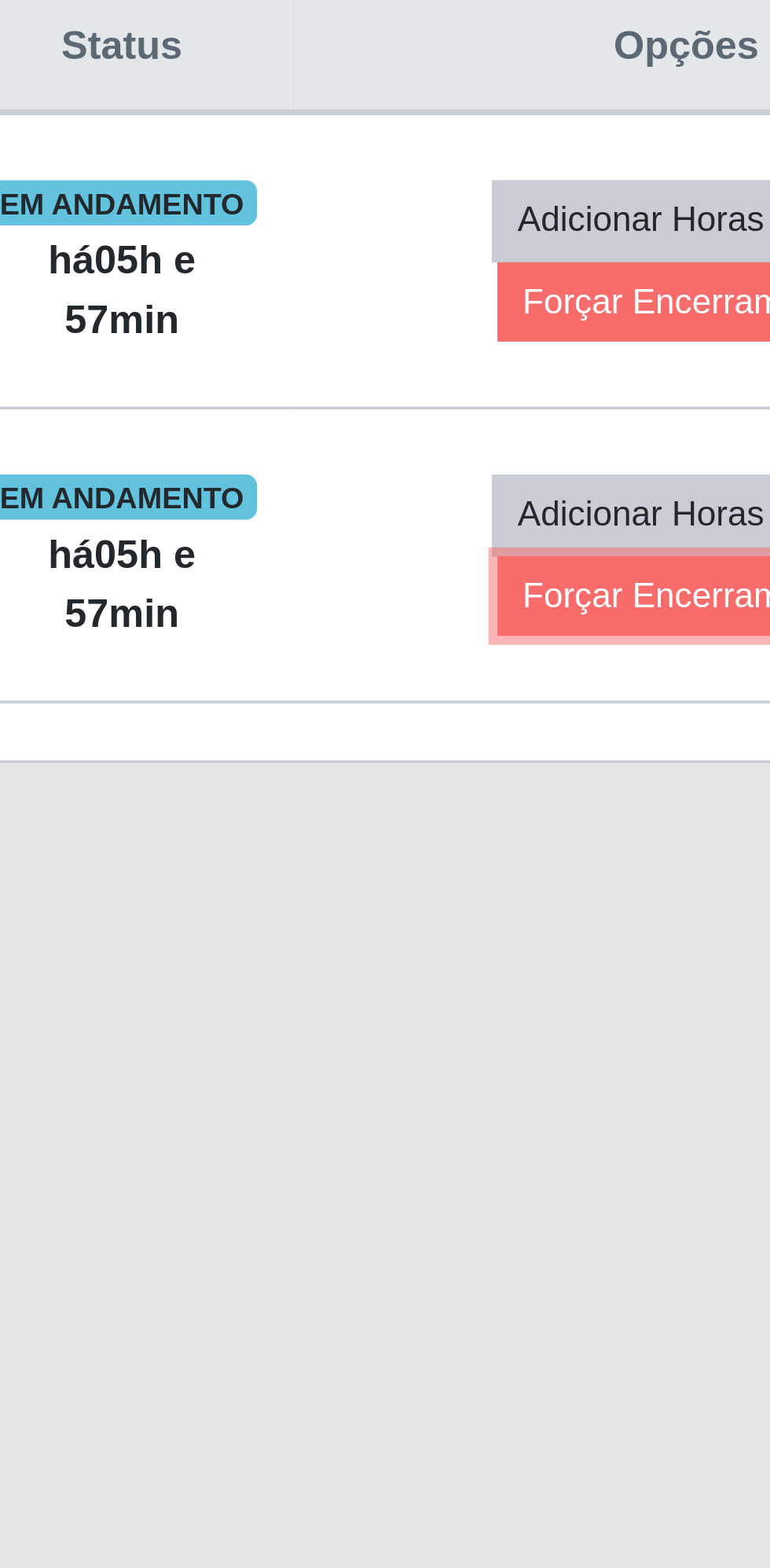
click at [616, 833] on button "Forçar Encerramento" at bounding box center [619, 823] width 105 height 22
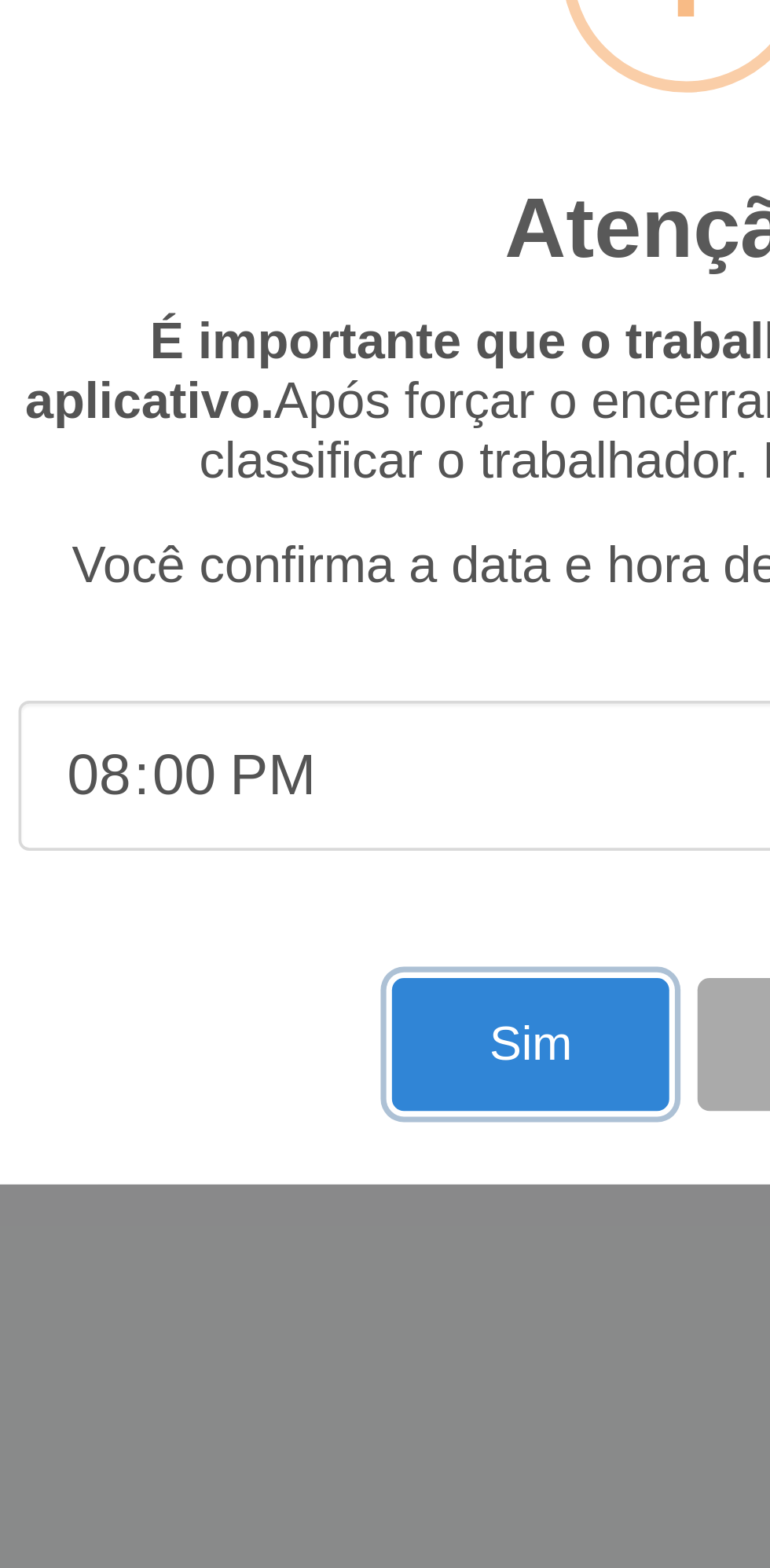
click at [330, 944] on button "Sim" at bounding box center [341, 947] width 76 height 37
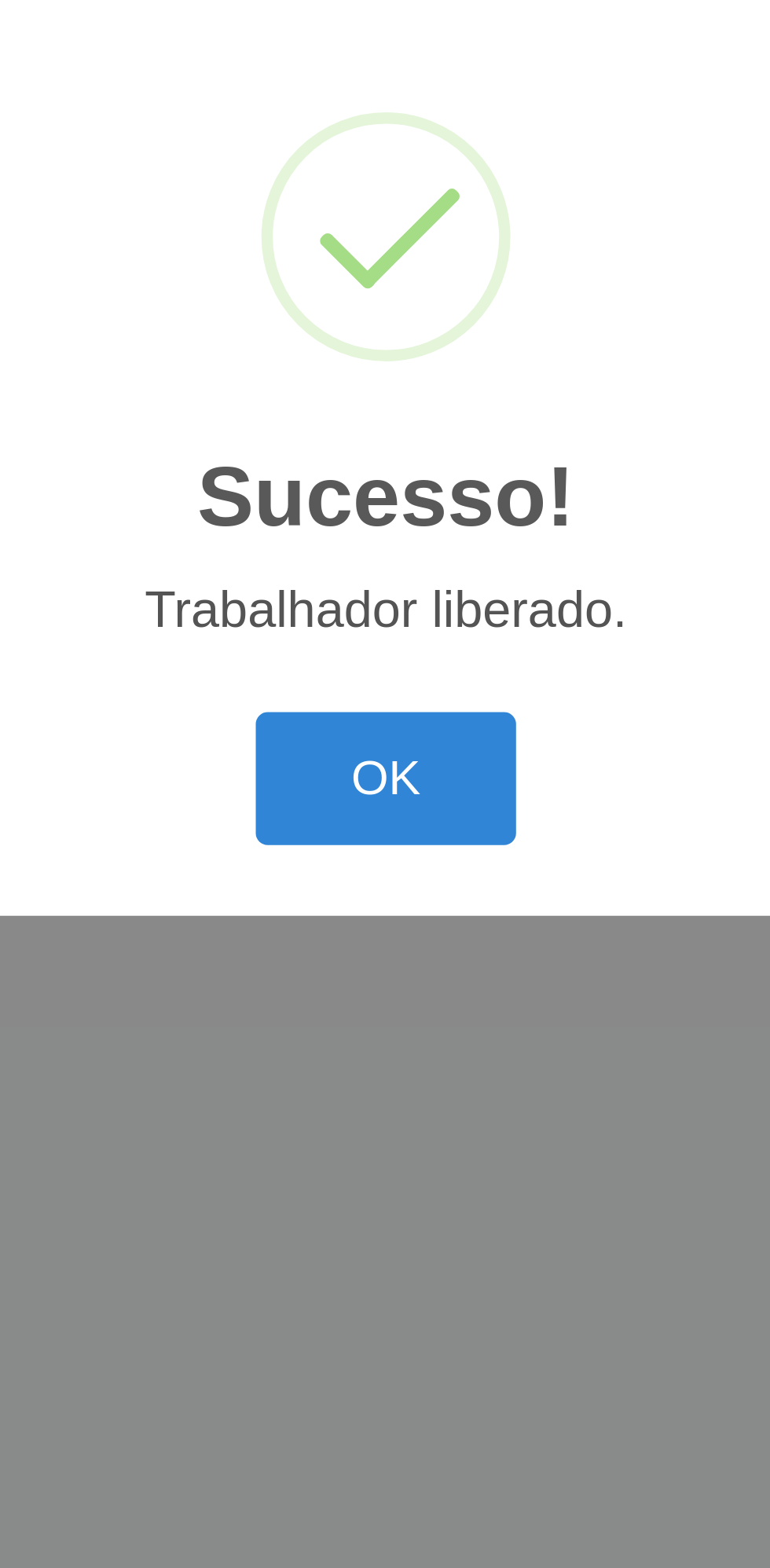
click at [379, 870] on button "OK" at bounding box center [385, 873] width 73 height 37
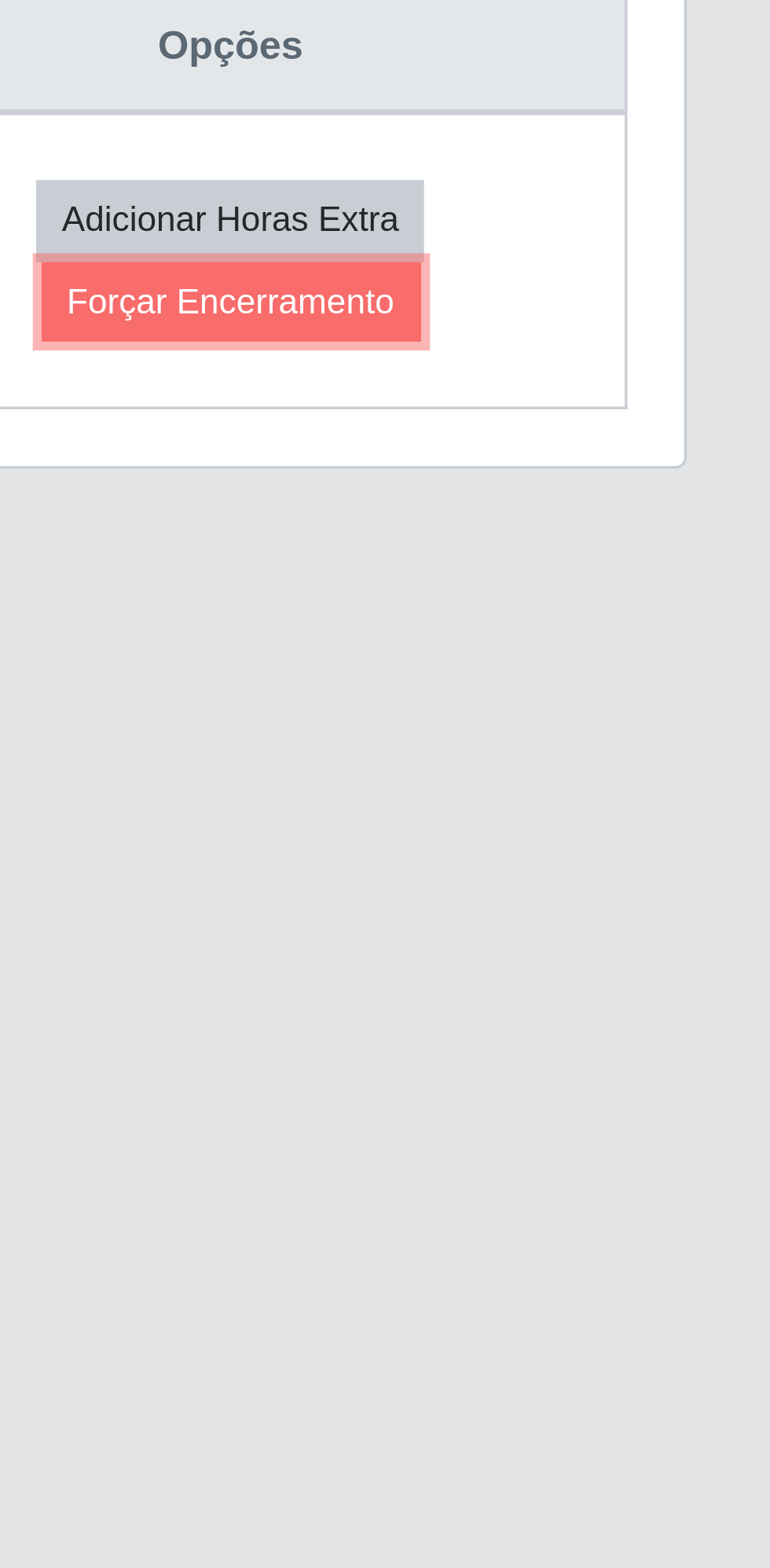
click at [619, 745] on button "Forçar Encerramento" at bounding box center [619, 741] width 105 height 22
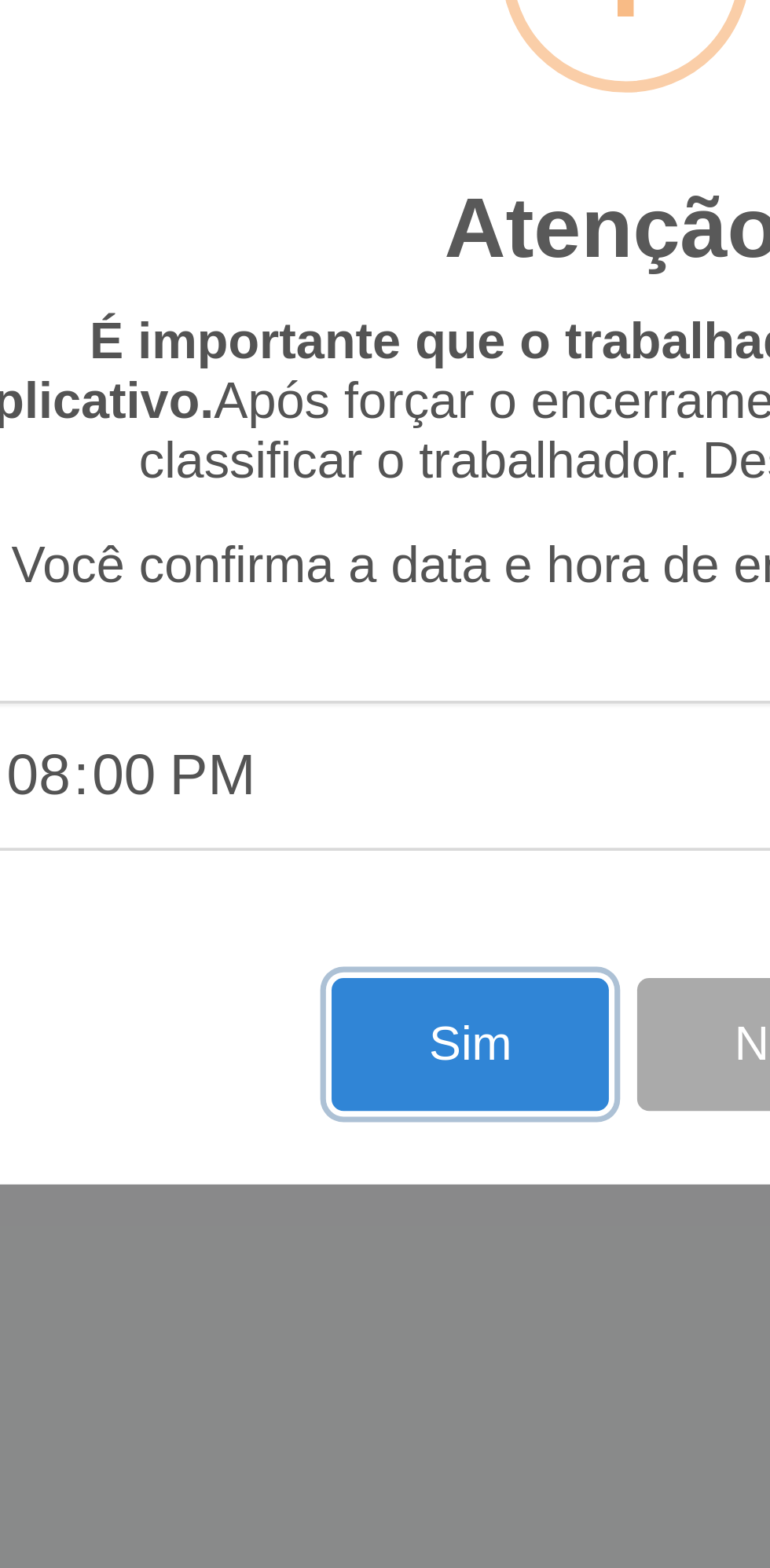
click at [333, 944] on button "Sim" at bounding box center [341, 947] width 76 height 37
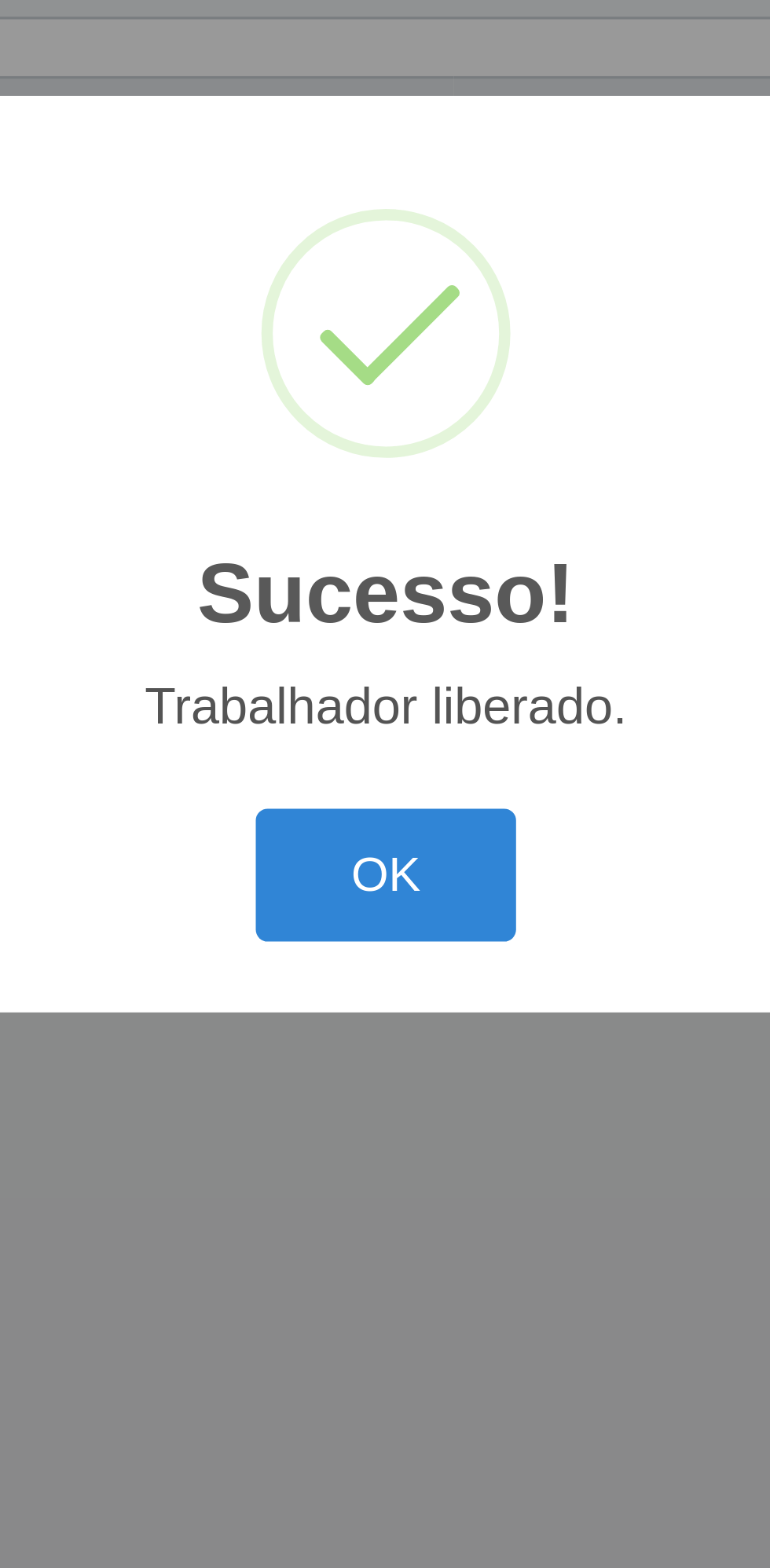
click at [391, 868] on button "OK" at bounding box center [385, 873] width 73 height 37
